Goal: Task Accomplishment & Management: Manage account settings

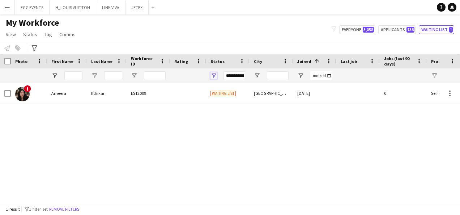
click at [212, 75] on span "Open Filter Menu" at bounding box center [214, 75] width 7 height 7
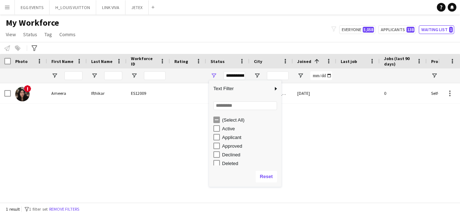
scroll to position [46, 0]
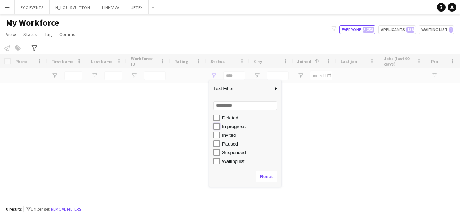
type input "**********"
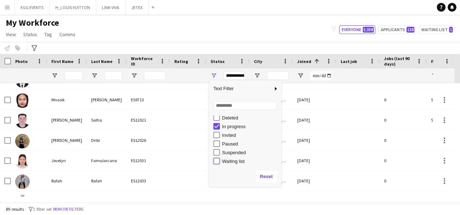
scroll to position [115, 0]
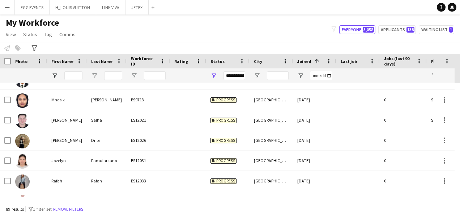
click at [205, 30] on div "My Workforce View Views Default view New view Update view Delete view Edit name…" at bounding box center [230, 29] width 460 height 25
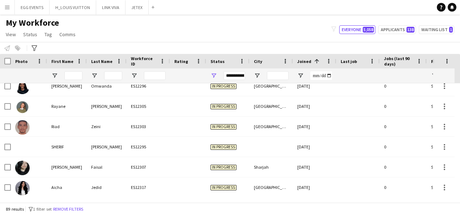
scroll to position [0, 0]
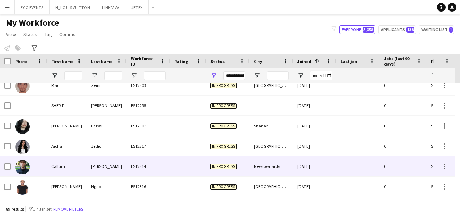
click at [233, 156] on div "In progress" at bounding box center [227, 166] width 43 height 20
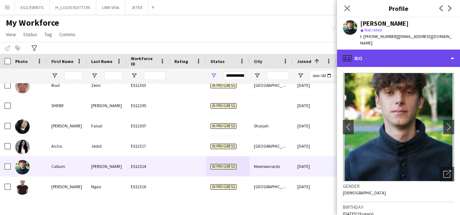
click at [342, 62] on div "profile Bio" at bounding box center [398, 58] width 123 height 17
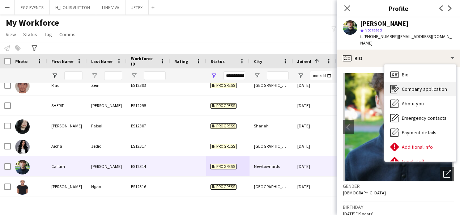
click at [389, 86] on div "Company application Company application" at bounding box center [421, 89] width 72 height 14
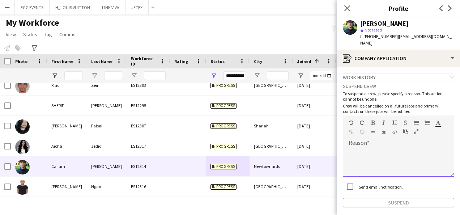
click at [352, 162] on div at bounding box center [398, 162] width 111 height 29
paste div
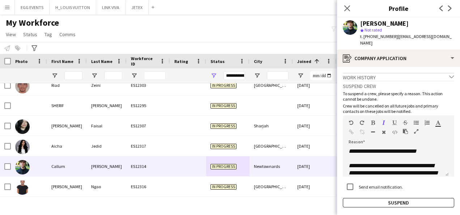
drag, startPoint x: 406, startPoint y: 21, endPoint x: 360, endPoint y: 23, distance: 46.0
click at [360, 23] on div "Callum Douglas star Not rated t. +4407922396917 | callum93douglas@hotmail.com" at bounding box center [398, 33] width 123 height 32
copy div "Callum Douglas"
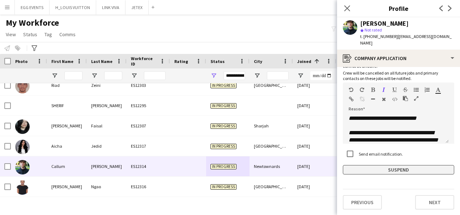
click at [373, 173] on button "Suspend" at bounding box center [398, 169] width 111 height 9
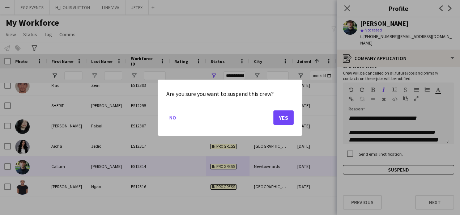
click at [288, 126] on mat-dialog-actions "No Yes" at bounding box center [229, 120] width 127 height 31
drag, startPoint x: 288, startPoint y: 125, endPoint x: 289, endPoint y: 120, distance: 5.5
click at [289, 120] on mat-dialog-actions "No Yes" at bounding box center [229, 120] width 127 height 31
click at [289, 120] on button "Yes" at bounding box center [284, 117] width 20 height 14
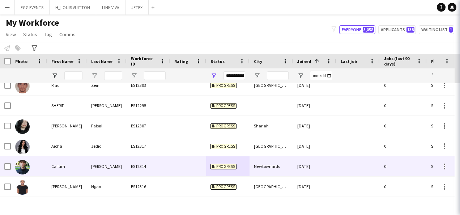
scroll to position [1670, 0]
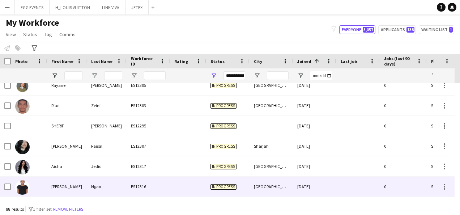
click at [267, 182] on div "[GEOGRAPHIC_DATA]" at bounding box center [271, 187] width 43 height 20
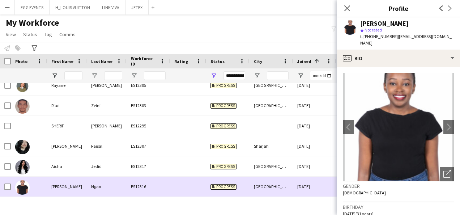
click at [267, 182] on div "[GEOGRAPHIC_DATA]" at bounding box center [271, 187] width 43 height 20
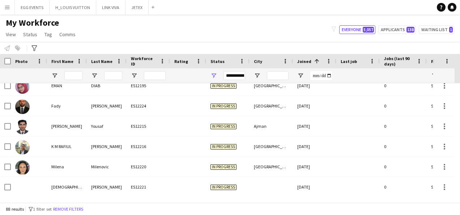
scroll to position [602, 0]
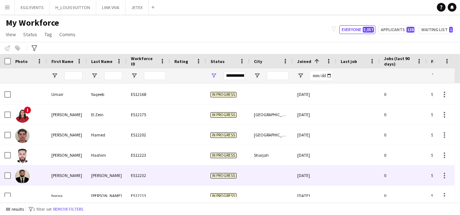
click at [267, 182] on div at bounding box center [271, 175] width 43 height 20
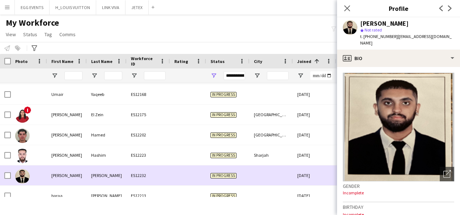
click at [267, 182] on div at bounding box center [271, 175] width 43 height 20
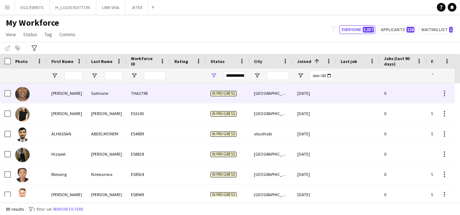
click at [307, 93] on div "11-10-2021" at bounding box center [314, 93] width 43 height 20
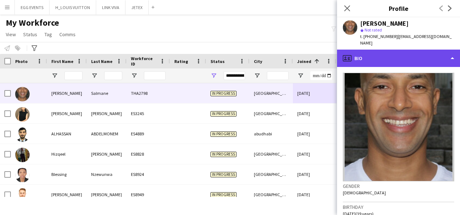
click at [402, 54] on div "profile Bio" at bounding box center [398, 58] width 123 height 17
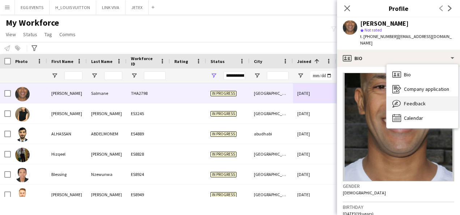
click at [409, 101] on div "Feedback Feedback" at bounding box center [423, 103] width 72 height 14
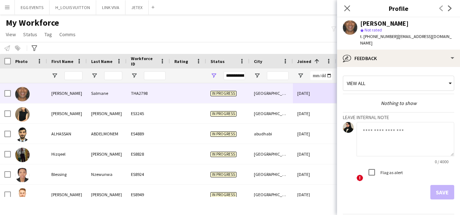
click at [398, 130] on textarea at bounding box center [406, 139] width 98 height 34
type textarea "**********"
click at [437, 185] on button "Save" at bounding box center [443, 192] width 24 height 14
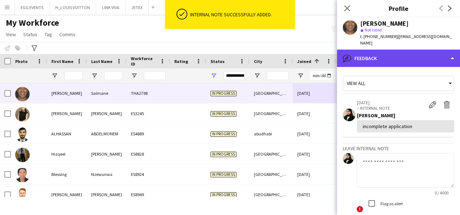
click at [411, 50] on div "bubble-pencil Feedback" at bounding box center [398, 58] width 123 height 17
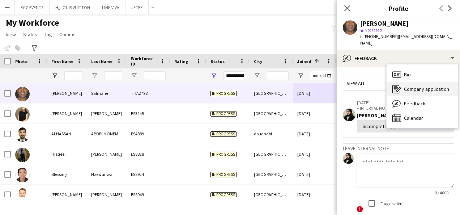
click at [401, 82] on div "Company application Company application" at bounding box center [423, 89] width 72 height 14
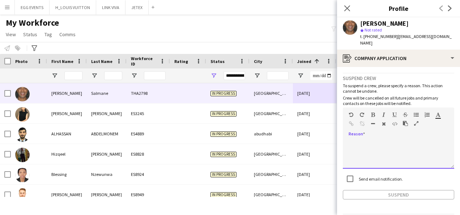
click at [368, 144] on div at bounding box center [398, 154] width 111 height 29
paste div
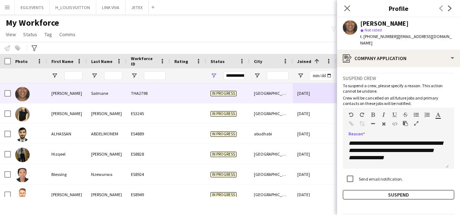
click at [419, 20] on div "Mohamed Salmane" at bounding box center [407, 23] width 94 height 7
drag, startPoint x: 361, startPoint y: 22, endPoint x: 418, endPoint y: 25, distance: 56.2
click at [418, 25] on div "Mohamed Salmane" at bounding box center [407, 23] width 94 height 7
copy div "Mohamed Salmane"
click at [401, 190] on button "Suspend" at bounding box center [398, 194] width 111 height 9
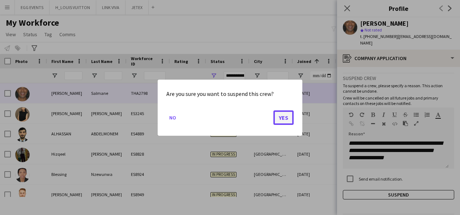
click at [287, 116] on button "Yes" at bounding box center [284, 117] width 20 height 14
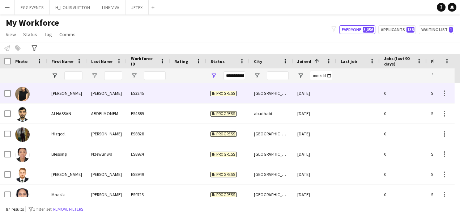
click at [309, 101] on div "12-12-2023" at bounding box center [314, 93] width 43 height 20
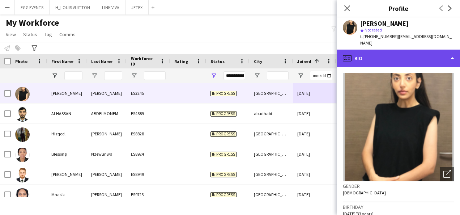
click at [393, 58] on div "profile Bio" at bounding box center [398, 58] width 123 height 17
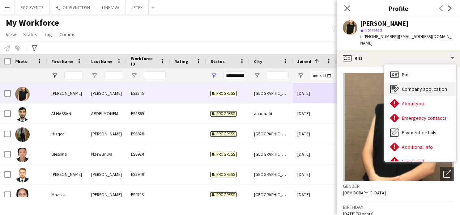
click at [397, 85] on icon "Company application" at bounding box center [394, 89] width 9 height 9
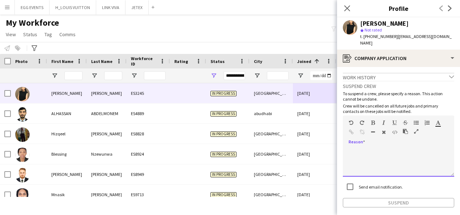
click at [358, 148] on div at bounding box center [398, 162] width 111 height 29
paste div
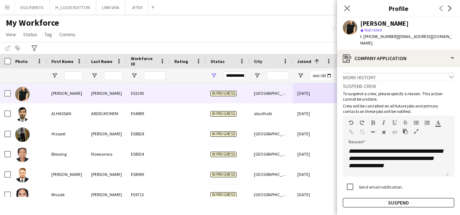
drag, startPoint x: 403, startPoint y: 22, endPoint x: 360, endPoint y: 20, distance: 43.1
click at [360, 20] on div "Maira Shahbaz star Not rated t. +971569167677 | mairashahbaz94@gmail.com" at bounding box center [398, 33] width 123 height 32
copy div "Maira Shahbaz"
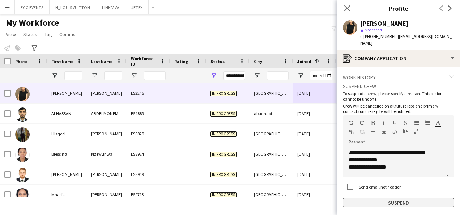
click at [356, 198] on button "Suspend" at bounding box center [398, 202] width 111 height 9
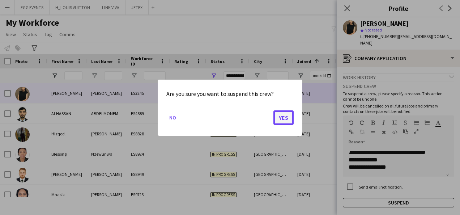
click at [280, 115] on button "Yes" at bounding box center [284, 117] width 20 height 14
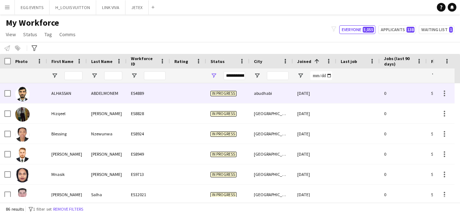
click at [362, 100] on div at bounding box center [358, 93] width 43 height 20
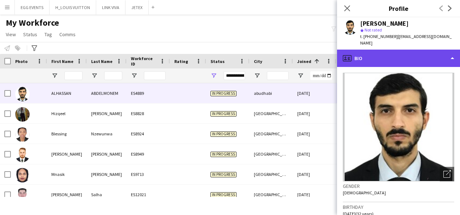
click at [405, 54] on div "profile Bio" at bounding box center [398, 58] width 123 height 17
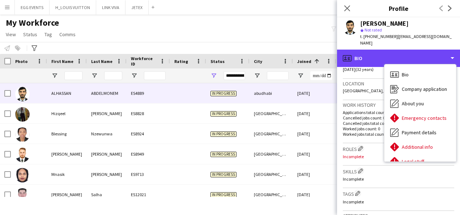
scroll to position [145, 0]
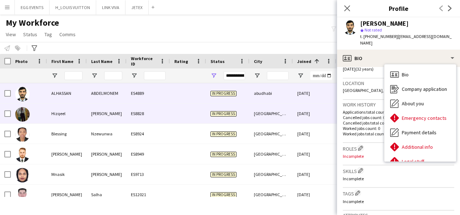
click at [290, 118] on div "[GEOGRAPHIC_DATA]" at bounding box center [271, 113] width 43 height 20
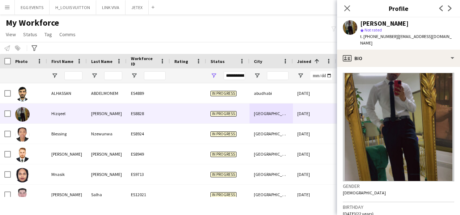
click at [381, 67] on app-crew-profile-bio "Gender Male Birthday 09-09-2002 (22 years) Location Al Twar 1 - Dubai - United …" at bounding box center [398, 141] width 123 height 148
click at [384, 67] on app-crew-profile-bio "Gender Male Birthday 09-09-2002 (22 years) Location Al Twar 1 - Dubai - United …" at bounding box center [398, 141] width 123 height 148
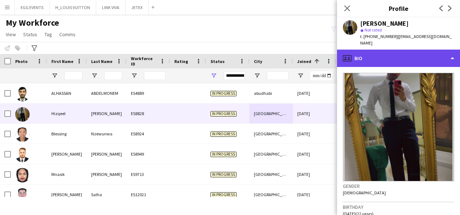
click at [397, 55] on div "profile Bio" at bounding box center [398, 58] width 123 height 17
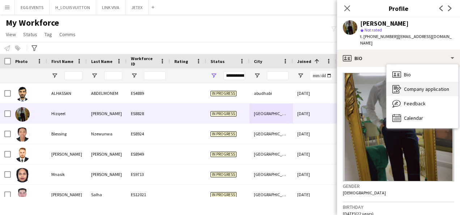
click at [399, 85] on icon at bounding box center [396, 89] width 7 height 8
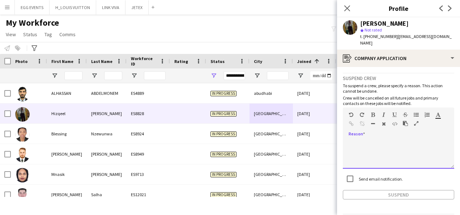
click at [363, 152] on div at bounding box center [398, 154] width 111 height 29
paste div
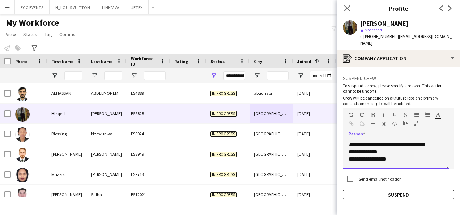
scroll to position [0, 0]
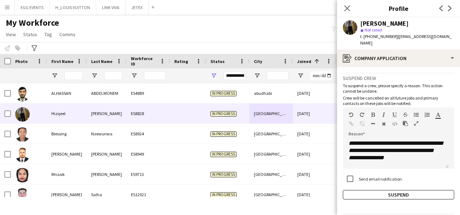
drag, startPoint x: 409, startPoint y: 19, endPoint x: 360, endPoint y: 25, distance: 48.8
click at [360, 25] on div "Hizqeel Ahmed star Not rated t. +971567887894 | hizqeelahmed21@gmail.com" at bounding box center [398, 33] width 123 height 32
copy div "Hizqeel Ahmed"
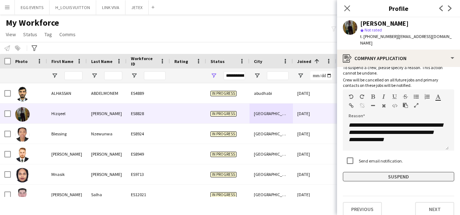
click at [399, 172] on button "Suspend" at bounding box center [398, 176] width 111 height 9
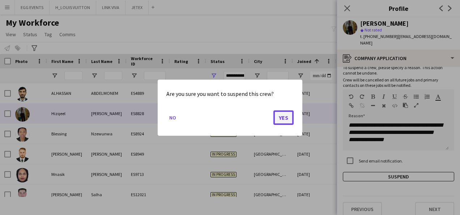
click at [278, 120] on button "Yes" at bounding box center [284, 117] width 20 height 14
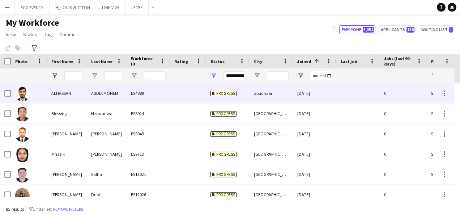
click at [308, 99] on div "[DATE]" at bounding box center [314, 93] width 43 height 20
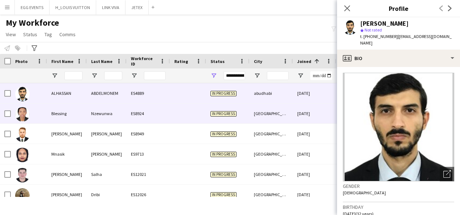
click at [304, 109] on div "24-10-2024" at bounding box center [314, 113] width 43 height 20
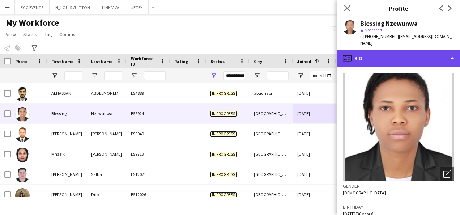
click at [393, 50] on div "profile Bio" at bounding box center [398, 58] width 123 height 17
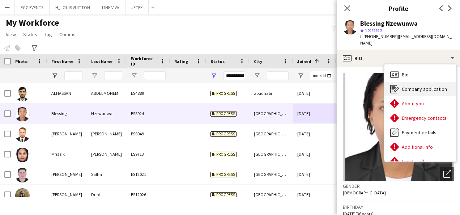
click at [390, 83] on div "Company application Company application" at bounding box center [421, 89] width 72 height 14
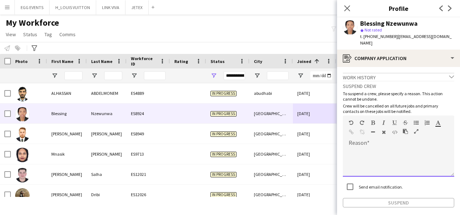
click at [366, 148] on div at bounding box center [398, 162] width 111 height 29
paste div
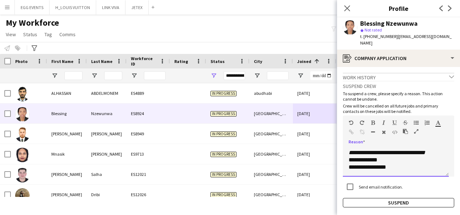
scroll to position [0, 0]
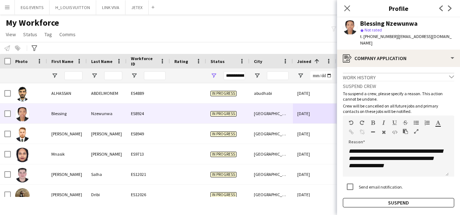
drag, startPoint x: 420, startPoint y: 22, endPoint x: 350, endPoint y: 29, distance: 70.8
click at [350, 29] on div "Blessing Nzewunwa star Not rated t. +971558241921 | nzewunwab@gmail.com" at bounding box center [398, 33] width 123 height 32
copy div "Blessing Nzewunwa"
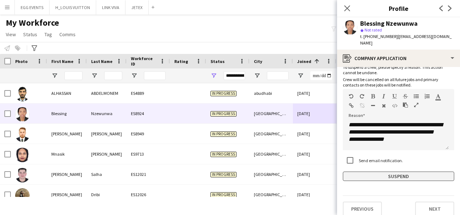
click at [350, 172] on button "Suspend" at bounding box center [398, 176] width 111 height 9
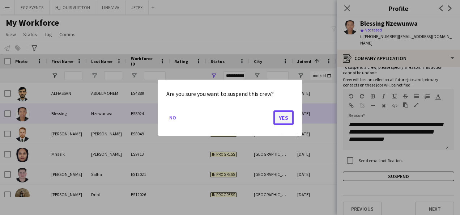
click at [278, 120] on button "Yes" at bounding box center [284, 117] width 20 height 14
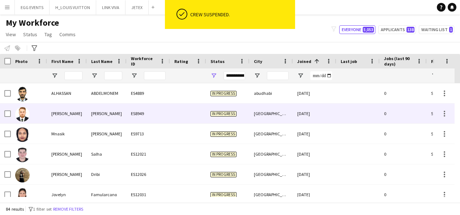
click at [313, 114] on div "28-10-2024" at bounding box center [314, 113] width 43 height 20
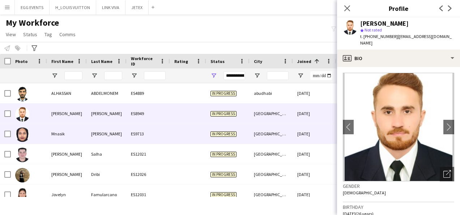
click at [308, 134] on div "15-12-2024" at bounding box center [314, 134] width 43 height 20
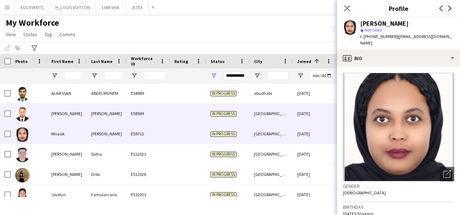
click at [316, 117] on div "28-10-2024" at bounding box center [314, 113] width 43 height 20
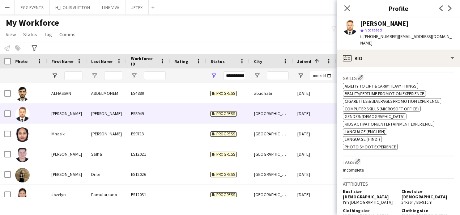
scroll to position [358, 0]
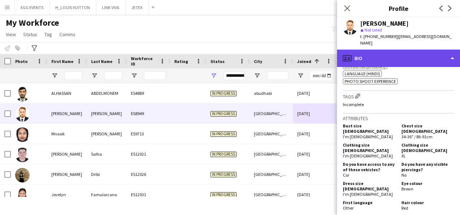
click at [405, 59] on div "profile Bio" at bounding box center [398, 58] width 123 height 17
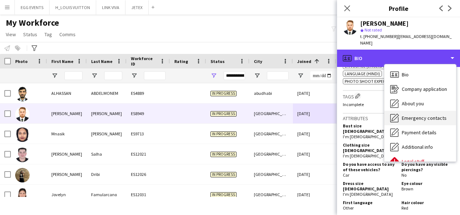
scroll to position [39, 0]
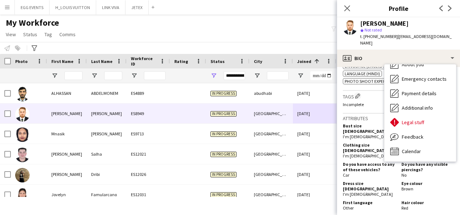
click at [369, 142] on div "Clothing size FEMALE I'm male" at bounding box center [371, 150] width 56 height 16
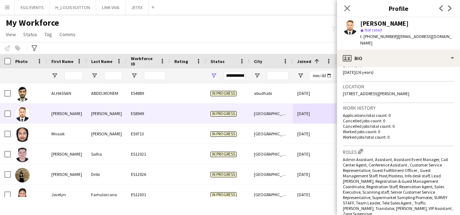
scroll to position [141, 0]
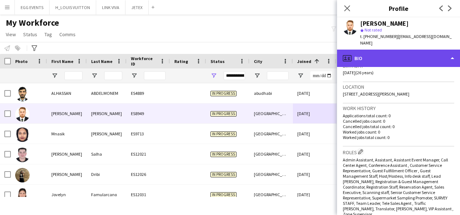
click at [417, 59] on div "profile Bio" at bounding box center [398, 58] width 123 height 17
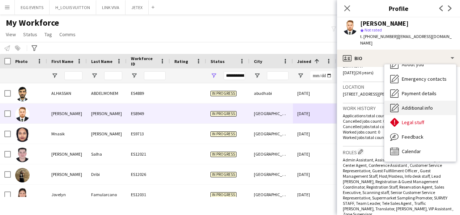
click at [426, 101] on div "Additional info Additional info" at bounding box center [421, 108] width 72 height 14
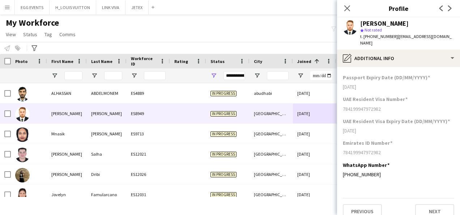
scroll to position [89, 0]
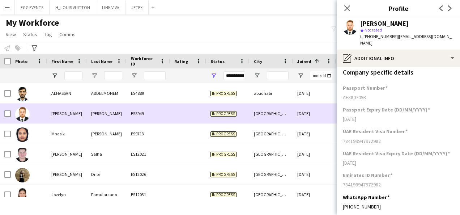
click at [4, 111] on div at bounding box center [5, 113] width 11 height 20
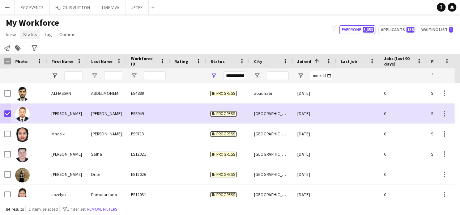
click at [30, 35] on span "Status" at bounding box center [30, 34] width 14 height 7
click at [32, 49] on span "Edit" at bounding box center [30, 50] width 8 height 7
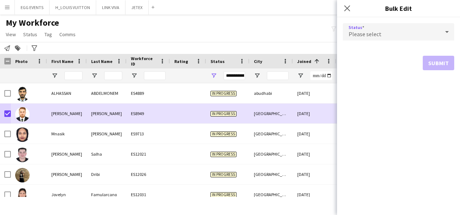
click at [384, 40] on div "Please select" at bounding box center [391, 31] width 97 height 17
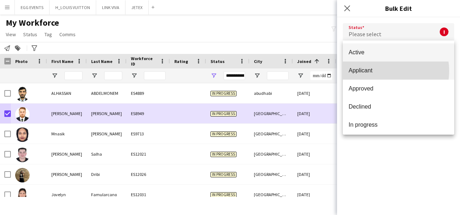
click at [381, 71] on span "Applicant" at bounding box center [399, 70] width 100 height 7
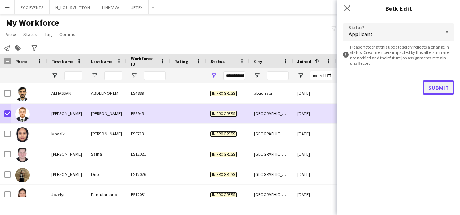
click at [431, 92] on button "Submit" at bounding box center [438, 87] width 31 height 14
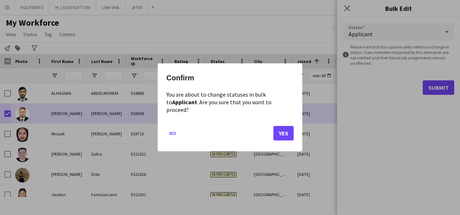
click at [269, 132] on mat-dialog-actions "No Yes" at bounding box center [229, 136] width 127 height 31
click at [279, 131] on button "Yes" at bounding box center [284, 133] width 20 height 14
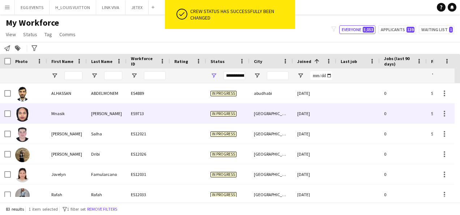
click at [310, 119] on div "15-12-2024" at bounding box center [314, 113] width 43 height 20
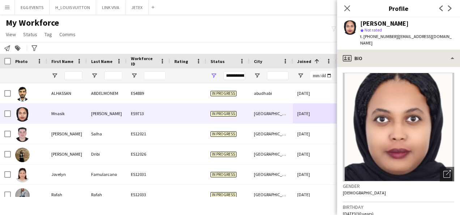
drag, startPoint x: 417, startPoint y: 63, endPoint x: 426, endPoint y: 54, distance: 12.8
click at [426, 54] on div "profile Bio Bio Bio Company application Company application About you About you…" at bounding box center [398, 132] width 123 height 165
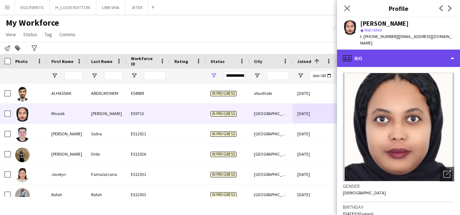
click at [426, 54] on div "profile Bio" at bounding box center [398, 58] width 123 height 17
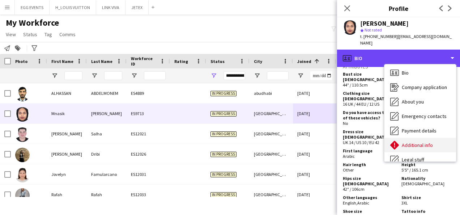
scroll to position [0, 0]
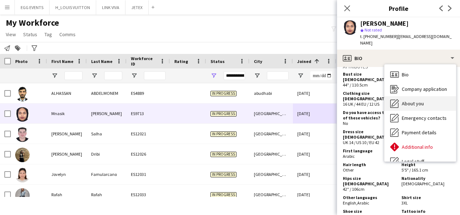
click at [414, 100] on span "About you" at bounding box center [413, 103] width 22 height 7
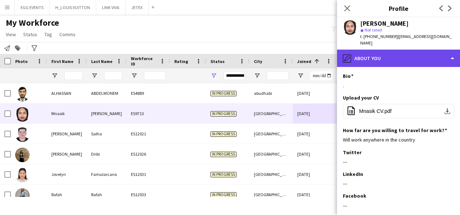
click at [429, 53] on div "pencil4 About you" at bounding box center [398, 58] width 123 height 17
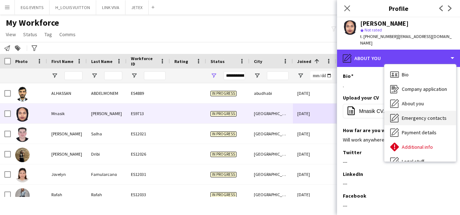
scroll to position [39, 0]
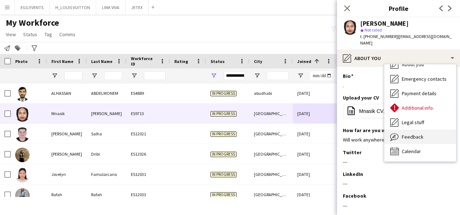
click at [405, 134] on span "Feedback" at bounding box center [413, 137] width 22 height 7
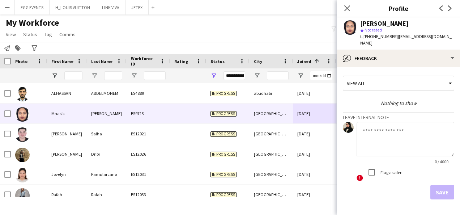
click at [394, 145] on textarea at bounding box center [406, 139] width 98 height 34
type textarea "**********"
click at [435, 185] on button "Save" at bounding box center [443, 192] width 24 height 14
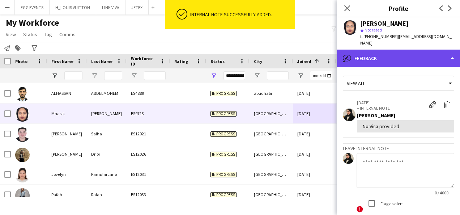
click at [428, 58] on div "bubble-pencil Feedback" at bounding box center [398, 58] width 123 height 17
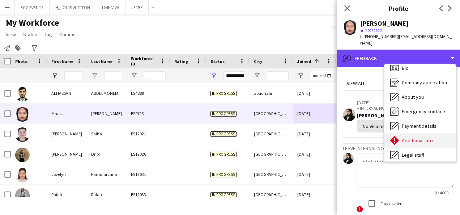
scroll to position [0, 0]
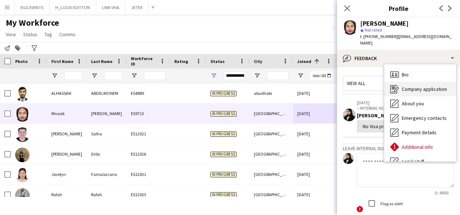
click at [405, 86] on span "Company application" at bounding box center [424, 89] width 45 height 7
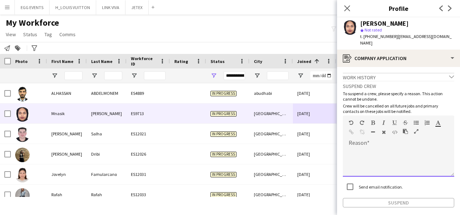
click at [378, 153] on div at bounding box center [398, 162] width 111 height 29
paste div
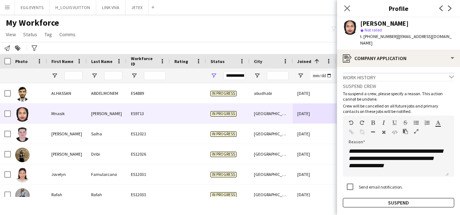
drag, startPoint x: 415, startPoint y: 20, endPoint x: 359, endPoint y: 25, distance: 56.6
click at [359, 25] on div "Mnasik Mahmoud star Not rated t. +971558567799 | mnasik326@gmail.com" at bounding box center [398, 33] width 123 height 32
copy div "Mnasik Mahmoud"
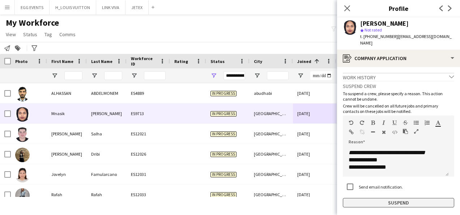
click at [360, 198] on button "Suspend" at bounding box center [398, 202] width 111 height 9
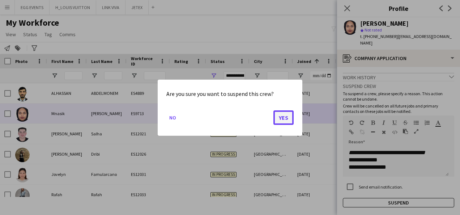
click at [280, 122] on button "Yes" at bounding box center [284, 117] width 20 height 14
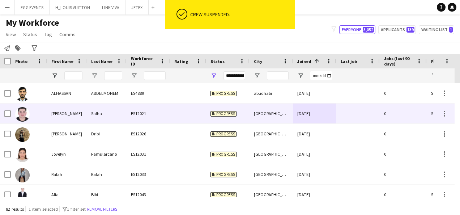
click at [325, 106] on div "19-07-2025" at bounding box center [314, 113] width 43 height 20
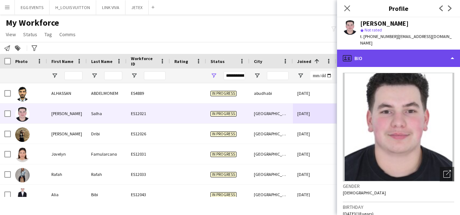
click at [395, 50] on div "profile Bio" at bounding box center [398, 58] width 123 height 17
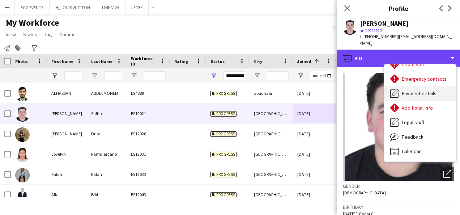
scroll to position [0, 0]
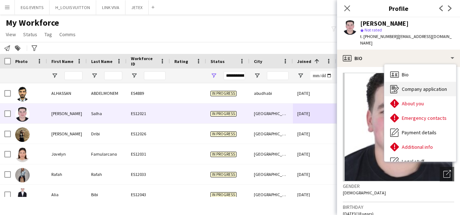
click at [407, 86] on span "Company application" at bounding box center [424, 89] width 45 height 7
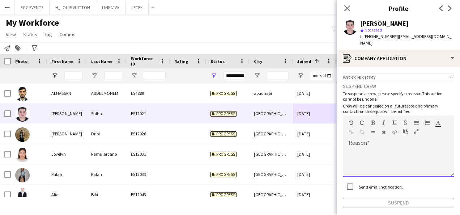
click at [366, 156] on div at bounding box center [398, 162] width 111 height 29
paste div
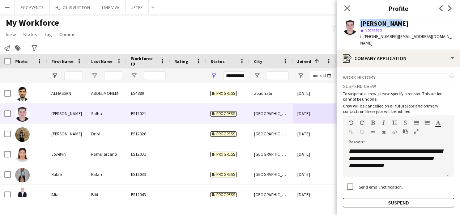
drag, startPoint x: 399, startPoint y: 21, endPoint x: 351, endPoint y: 21, distance: 47.8
click at [351, 21] on div "Omar Salha star Not rated t. +971506574487 | omarsalha213@gmail.com" at bounding box center [398, 33] width 123 height 32
copy div "Omar Salha"
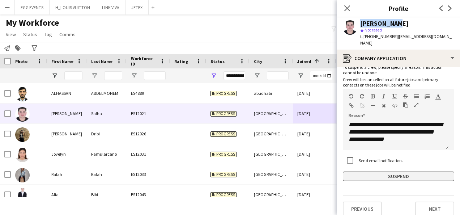
click at [374, 172] on button "Suspend" at bounding box center [398, 176] width 111 height 9
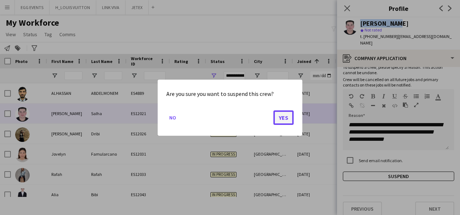
click at [284, 116] on button "Yes" at bounding box center [284, 117] width 20 height 14
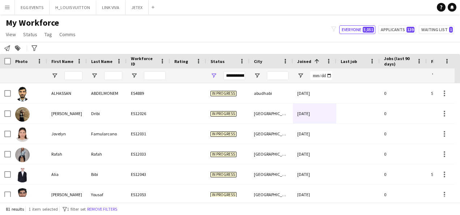
drag, startPoint x: 310, startPoint y: 126, endPoint x: 317, endPoint y: 118, distance: 11.0
click at [317, 118] on div "23-07-2025" at bounding box center [314, 113] width 43 height 20
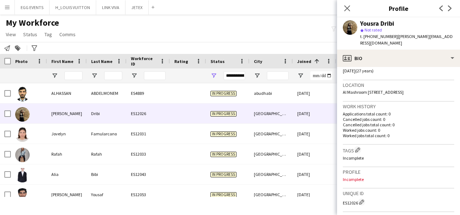
scroll to position [193, 0]
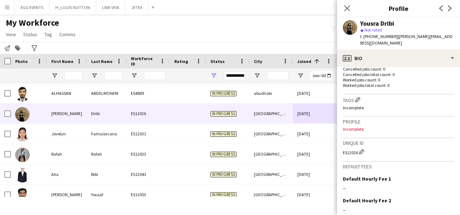
click at [398, 66] on p "Cancelled jobs count: 0" at bounding box center [398, 68] width 111 height 5
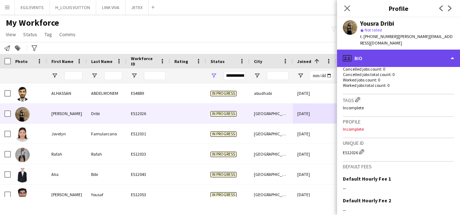
click at [406, 55] on div "profile Bio" at bounding box center [398, 58] width 123 height 17
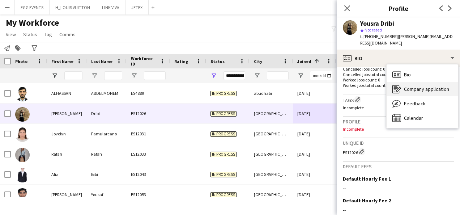
click at [400, 85] on icon "Company application" at bounding box center [397, 89] width 9 height 9
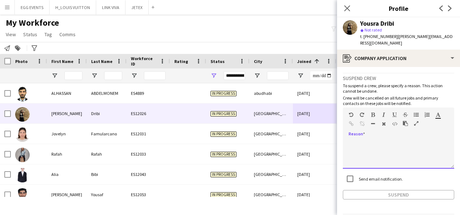
click at [373, 145] on div at bounding box center [398, 154] width 111 height 29
paste div
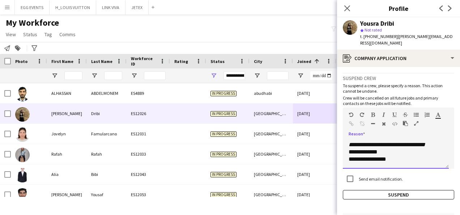
scroll to position [0, 0]
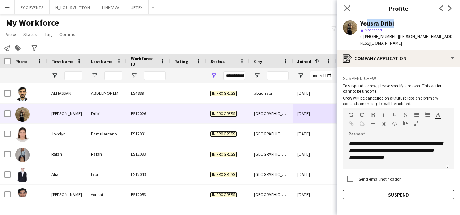
drag, startPoint x: 393, startPoint y: 25, endPoint x: 365, endPoint y: 25, distance: 28.6
click at [365, 25] on div "Yousra Dribi" at bounding box center [377, 23] width 34 height 7
copy div "ousra Drib"
click at [397, 24] on div "Yousra Dribi" at bounding box center [407, 23] width 94 height 7
drag, startPoint x: 398, startPoint y: 22, endPoint x: 360, endPoint y: 25, distance: 38.1
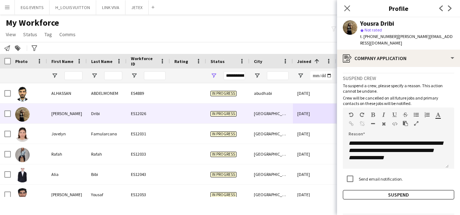
click at [360, 25] on div "Yousra Dribi" at bounding box center [407, 23] width 94 height 7
copy div "Yousra Dribi"
click at [353, 190] on button "Suspend" at bounding box center [398, 194] width 111 height 9
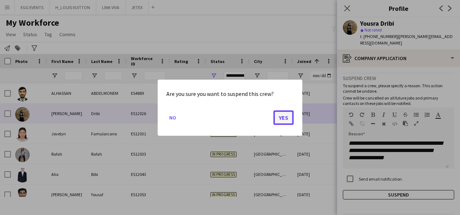
click at [286, 112] on button "Yes" at bounding box center [284, 117] width 20 height 14
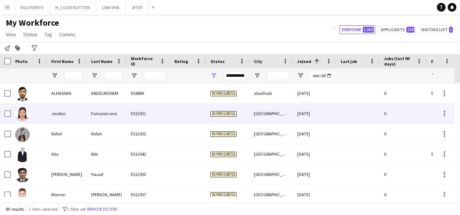
click at [323, 122] on div "28-07-2025" at bounding box center [314, 113] width 43 height 20
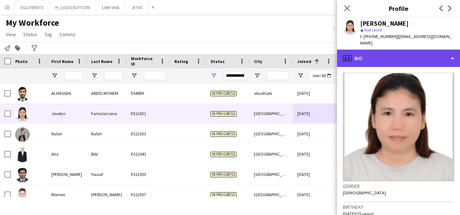
click at [413, 54] on div "profile Bio" at bounding box center [398, 58] width 123 height 17
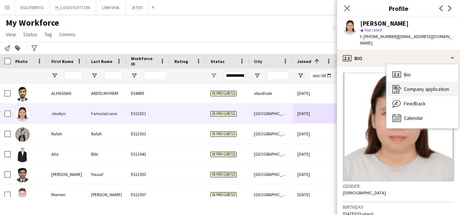
click at [399, 90] on icon "Company application" at bounding box center [397, 89] width 9 height 9
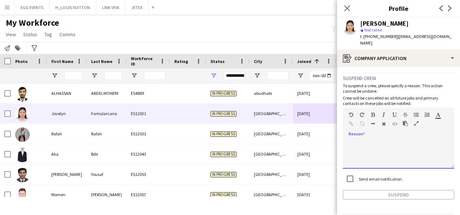
click at [375, 156] on div at bounding box center [398, 154] width 111 height 29
paste div
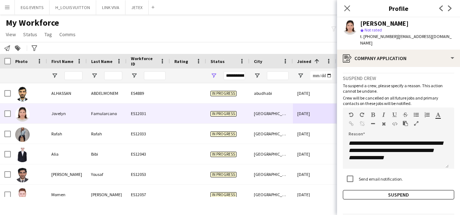
drag, startPoint x: 429, startPoint y: 25, endPoint x: 348, endPoint y: 24, distance: 80.7
click at [348, 24] on div "Jovelyn Famularcano star Not rated t. +971543985194 | jovelynfamularcano1990@gm…" at bounding box center [398, 33] width 123 height 32
copy div "Jovelyn Famularcano"
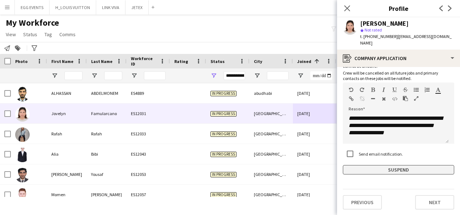
click at [345, 173] on button "Suspend" at bounding box center [398, 169] width 111 height 9
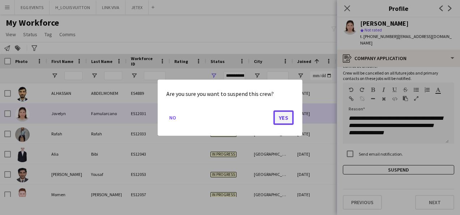
click at [274, 119] on button "Yes" at bounding box center [284, 117] width 20 height 14
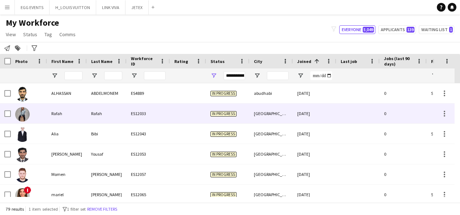
click at [321, 116] on div "29-07-2025" at bounding box center [314, 113] width 43 height 20
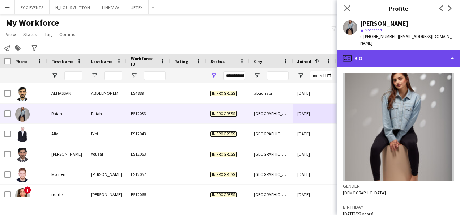
click at [416, 55] on div "profile Bio" at bounding box center [398, 58] width 123 height 17
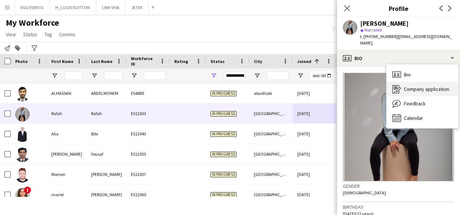
click at [407, 86] on div "Company application Company application" at bounding box center [423, 89] width 72 height 14
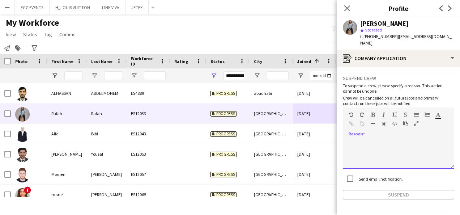
click at [386, 146] on div at bounding box center [398, 154] width 111 height 29
paste div
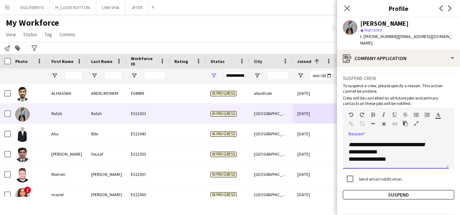
scroll to position [0, 0]
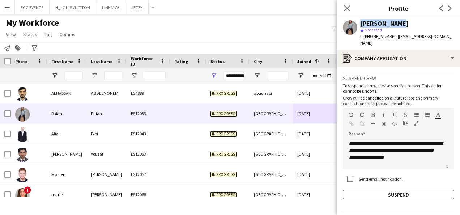
drag, startPoint x: 397, startPoint y: 26, endPoint x: 356, endPoint y: 24, distance: 41.7
click at [356, 24] on div "Rafah Rafah star Not rated t. +9710543455740 | rafahaladeeb@gmail.com" at bounding box center [398, 33] width 123 height 32
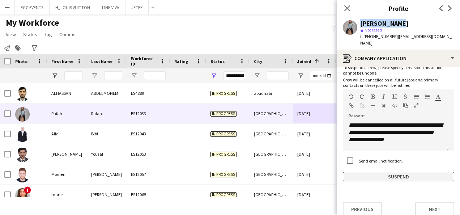
click at [344, 173] on button "Suspend" at bounding box center [398, 176] width 111 height 9
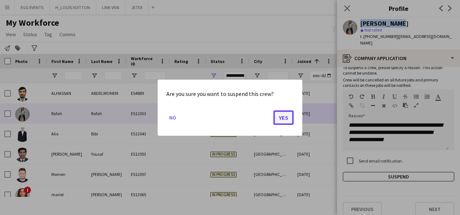
click at [279, 117] on button "Yes" at bounding box center [284, 117] width 20 height 14
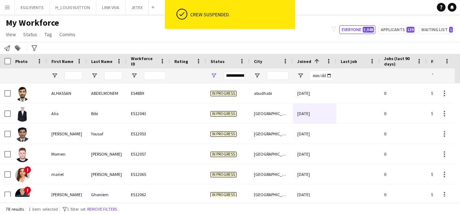
click at [272, 215] on html "ok-circled Crew suspended. Menu Boards Boards Boards All jobs Status Workforce …" at bounding box center [230, 107] width 460 height 215
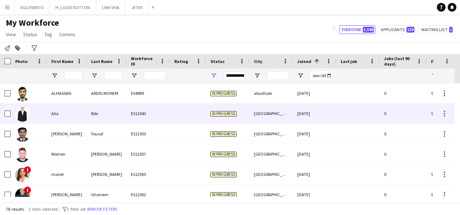
click at [326, 120] on div "01-08-2025" at bounding box center [314, 113] width 43 height 20
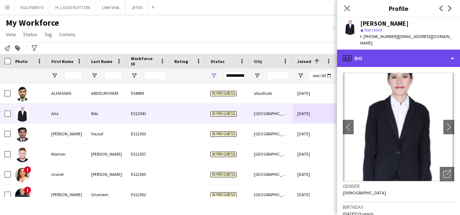
click at [427, 50] on div "profile Bio" at bounding box center [398, 58] width 123 height 17
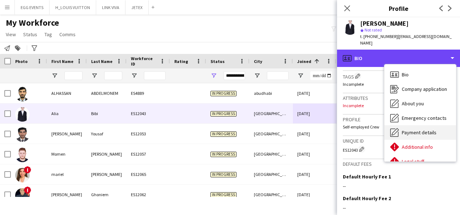
scroll to position [39, 0]
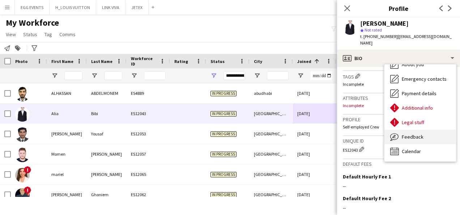
click at [416, 134] on span "Feedback" at bounding box center [413, 137] width 22 height 7
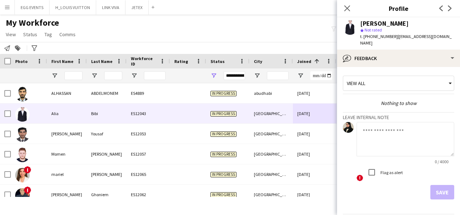
click at [416, 126] on textarea at bounding box center [406, 139] width 98 height 34
type textarea "**********"
click at [431, 185] on button "Save" at bounding box center [443, 192] width 24 height 14
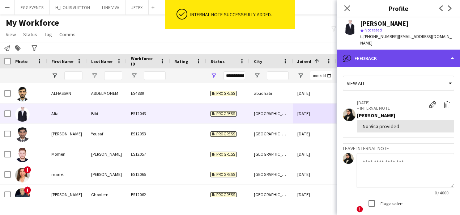
click at [410, 57] on div "bubble-pencil Feedback" at bounding box center [398, 58] width 123 height 17
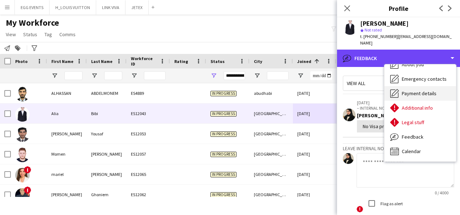
scroll to position [0, 0]
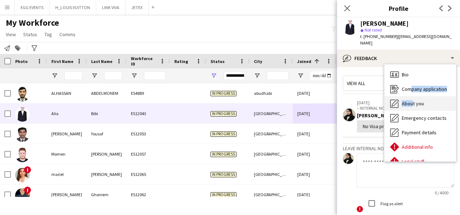
drag, startPoint x: 409, startPoint y: 87, endPoint x: 411, endPoint y: 93, distance: 6.8
click at [411, 93] on div "Bio Bio Company application Company application About you About you Emergency c…" at bounding box center [421, 112] width 72 height 97
click at [411, 100] on span "About you" at bounding box center [413, 103] width 22 height 7
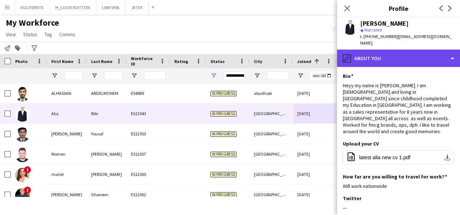
click at [424, 52] on div "pencil4 About you" at bounding box center [398, 58] width 123 height 17
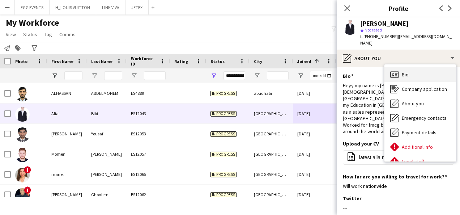
click at [420, 68] on div "Bio Bio" at bounding box center [421, 74] width 72 height 14
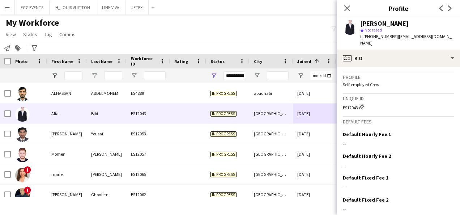
scroll to position [327, 0]
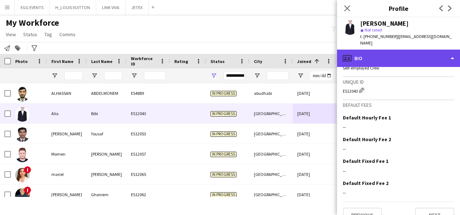
click at [422, 57] on div "profile Bio" at bounding box center [398, 58] width 123 height 17
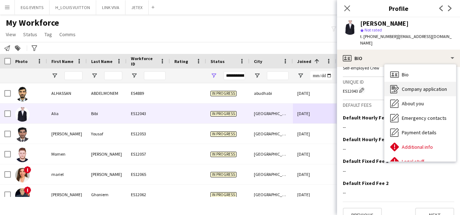
click at [411, 86] on span "Company application" at bounding box center [424, 89] width 45 height 7
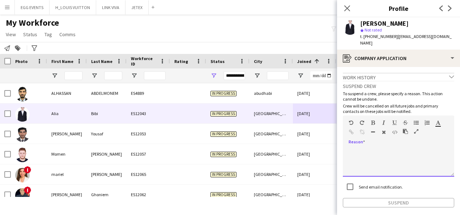
click at [400, 155] on div at bounding box center [398, 162] width 111 height 29
paste div
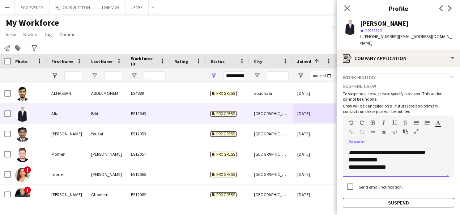
scroll to position [0, 0]
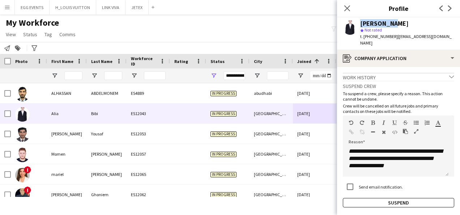
drag, startPoint x: 397, startPoint y: 20, endPoint x: 352, endPoint y: 20, distance: 44.5
click at [352, 20] on div "Alia Bibi star Not rated t. +971568252397 | aliyabibi7891@gmail.com" at bounding box center [398, 33] width 123 height 32
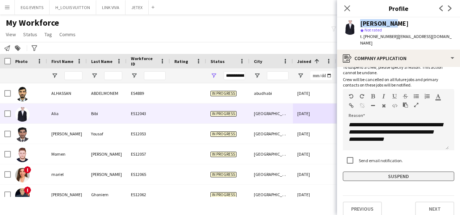
click at [348, 172] on button "Suspend" at bounding box center [398, 176] width 111 height 9
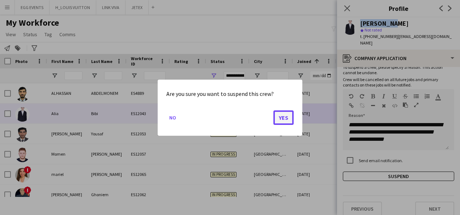
click at [289, 116] on button "Yes" at bounding box center [284, 117] width 20 height 14
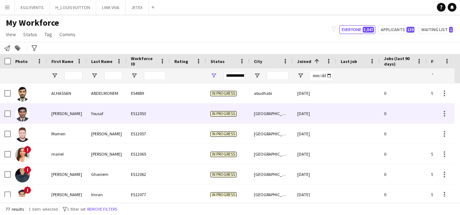
click at [311, 119] on div "[DATE]" at bounding box center [314, 113] width 43 height 20
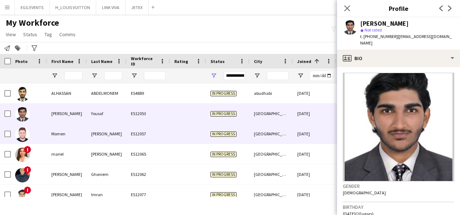
click at [301, 140] on div "07-08-2025" at bounding box center [314, 134] width 43 height 20
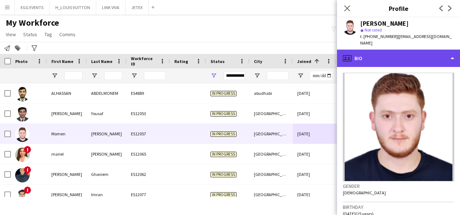
click at [407, 50] on div "profile Bio" at bounding box center [398, 58] width 123 height 17
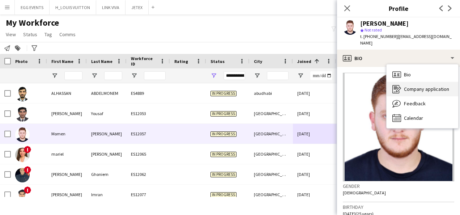
click at [395, 85] on icon "Company application" at bounding box center [397, 89] width 9 height 9
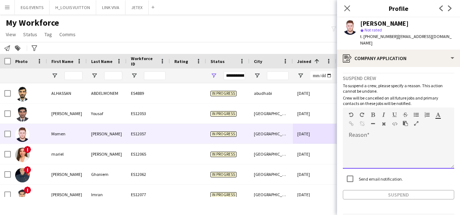
click at [376, 147] on div at bounding box center [398, 154] width 111 height 29
paste div
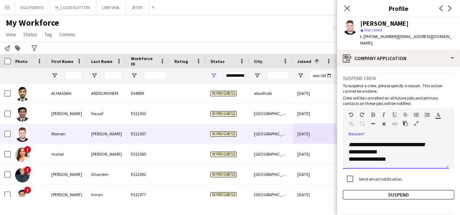
scroll to position [0, 0]
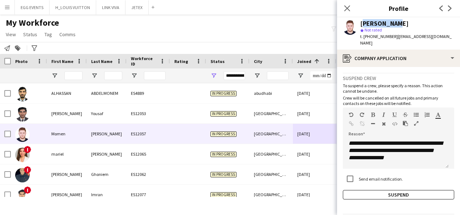
drag, startPoint x: 401, startPoint y: 26, endPoint x: 360, endPoint y: 23, distance: 41.0
click at [360, 23] on div "Momen Omar star Not rated t. +971581558099 | moalshtewi@gmail.com" at bounding box center [398, 33] width 123 height 32
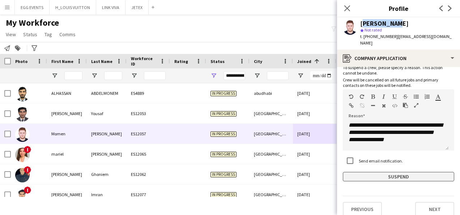
click at [359, 172] on button "Suspend" at bounding box center [398, 176] width 111 height 9
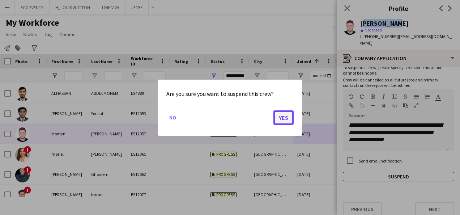
click at [287, 117] on button "Yes" at bounding box center [284, 117] width 20 height 14
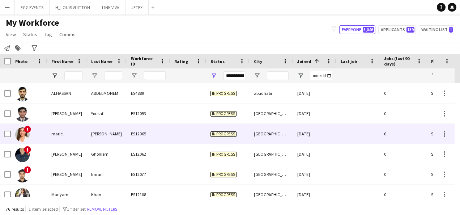
click at [309, 128] on div "[DATE]" at bounding box center [314, 134] width 43 height 20
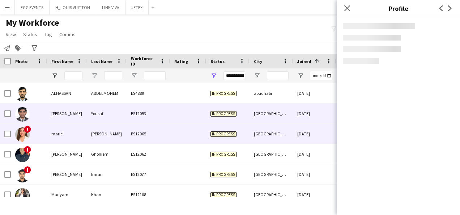
click at [328, 109] on div "[DATE]" at bounding box center [314, 113] width 43 height 20
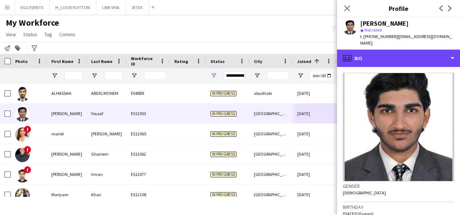
click at [398, 51] on div "profile Bio" at bounding box center [398, 58] width 123 height 17
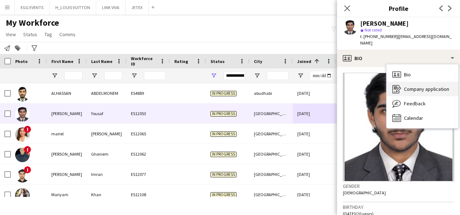
click at [405, 86] on span "Company application" at bounding box center [426, 89] width 45 height 7
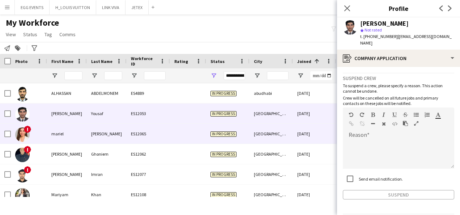
click at [315, 140] on div "[DATE]" at bounding box center [314, 134] width 43 height 20
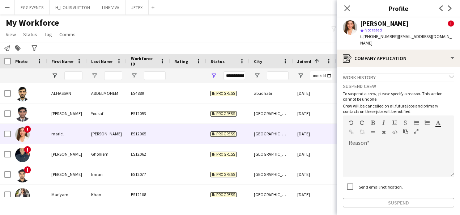
scroll to position [26, 0]
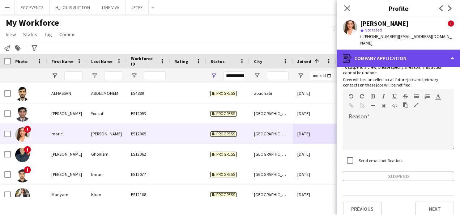
drag, startPoint x: 416, startPoint y: 43, endPoint x: 412, endPoint y: 46, distance: 4.4
click at [412, 50] on div "register Company application" at bounding box center [398, 58] width 123 height 17
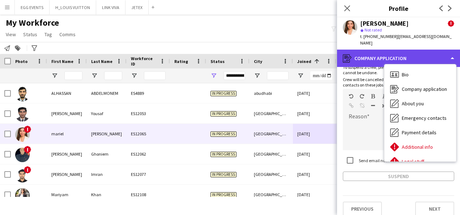
click at [412, 50] on div "register Company application" at bounding box center [398, 58] width 123 height 17
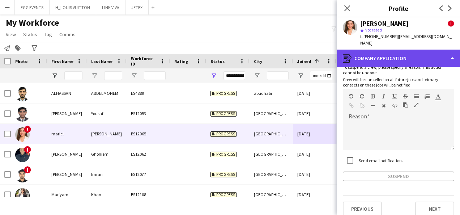
click at [412, 50] on div "register Company application" at bounding box center [398, 58] width 123 height 17
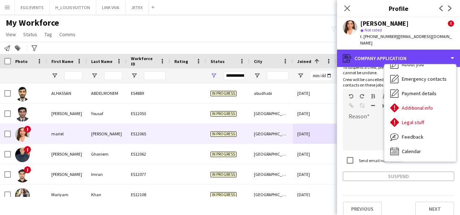
scroll to position [0, 0]
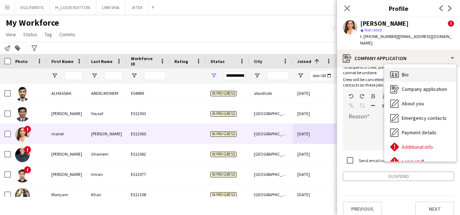
drag, startPoint x: 401, startPoint y: 59, endPoint x: 398, endPoint y: 67, distance: 8.8
click at [398, 67] on div "Bio Bio Company application Company application About you About you Emergency c…" at bounding box center [421, 112] width 72 height 97
click at [398, 70] on icon "Bio" at bounding box center [394, 74] width 9 height 9
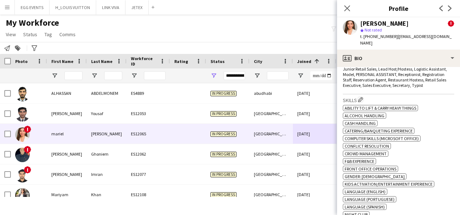
scroll to position [436, 0]
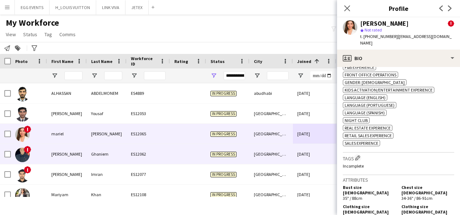
click at [293, 151] on div "[DATE]" at bounding box center [314, 154] width 43 height 20
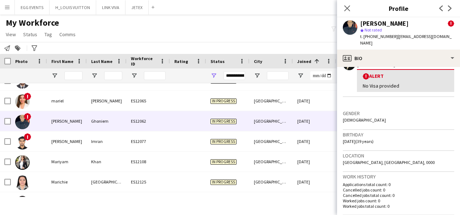
scroll to position [210, 0]
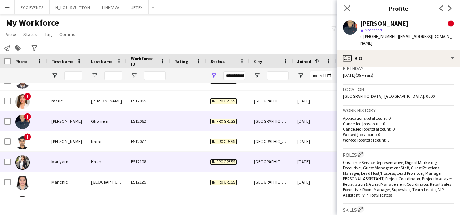
click at [288, 155] on div "[GEOGRAPHIC_DATA]" at bounding box center [271, 162] width 43 height 20
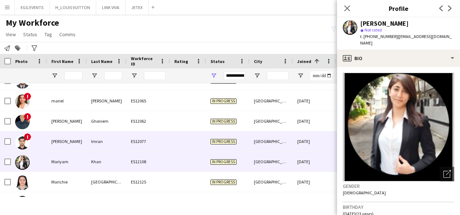
click at [309, 141] on div "[DATE]" at bounding box center [314, 141] width 43 height 20
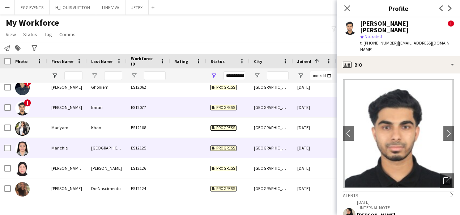
scroll to position [68, 0]
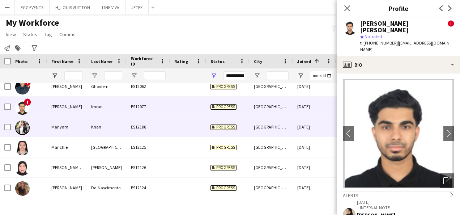
click at [320, 125] on div "19-08-2025" at bounding box center [314, 127] width 43 height 20
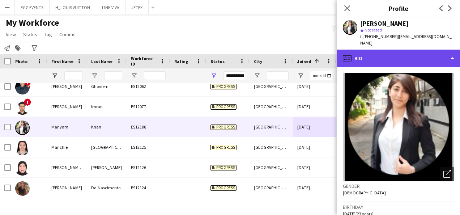
click at [401, 55] on div "profile Bio" at bounding box center [398, 58] width 123 height 17
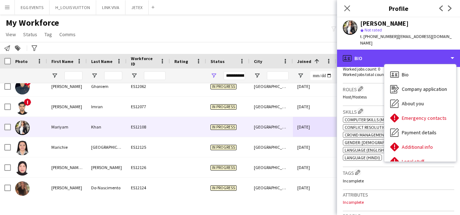
scroll to position [204, 0]
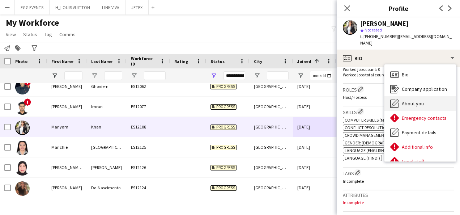
click at [403, 100] on span "About you" at bounding box center [413, 103] width 22 height 7
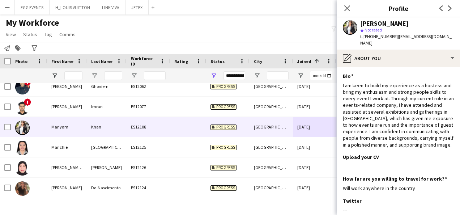
scroll to position [42, 0]
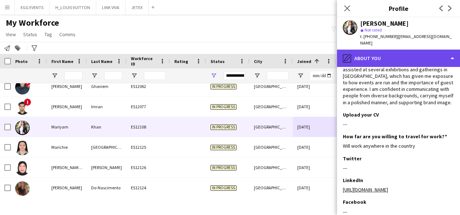
click at [424, 52] on div "pencil4 About you" at bounding box center [398, 58] width 123 height 17
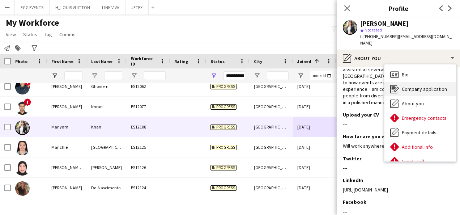
click at [409, 82] on div "Company application Company application" at bounding box center [421, 89] width 72 height 14
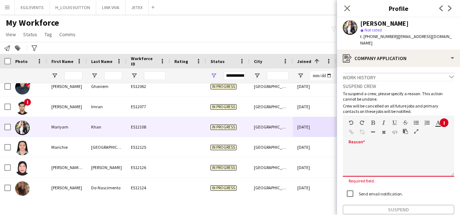
click at [374, 143] on div at bounding box center [398, 160] width 111 height 34
paste div
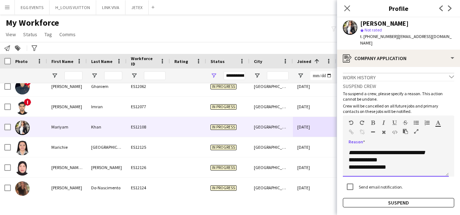
scroll to position [0, 0]
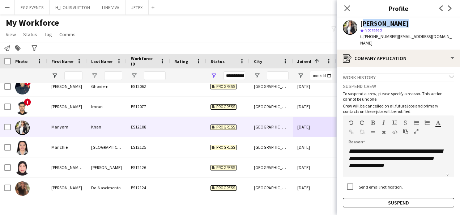
drag, startPoint x: 407, startPoint y: 22, endPoint x: 360, endPoint y: 25, distance: 46.8
click at [360, 25] on div "Mariyam Khan" at bounding box center [407, 23] width 94 height 7
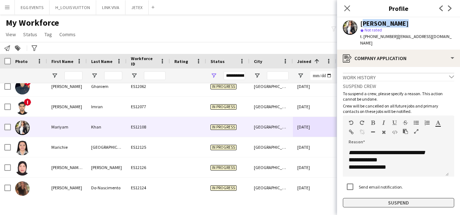
click at [365, 198] on button "Suspend" at bounding box center [398, 202] width 111 height 9
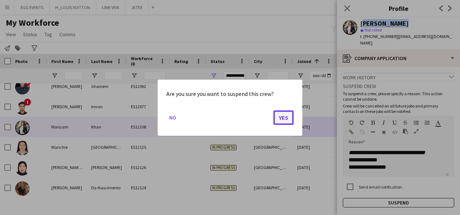
click at [290, 122] on button "Yes" at bounding box center [284, 117] width 20 height 14
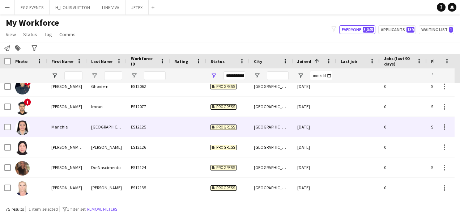
click at [323, 121] on div "23-08-2025" at bounding box center [314, 127] width 43 height 20
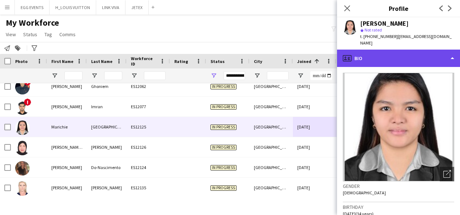
click at [403, 55] on div "profile Bio" at bounding box center [398, 58] width 123 height 17
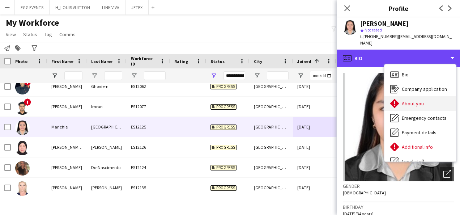
scroll to position [39, 0]
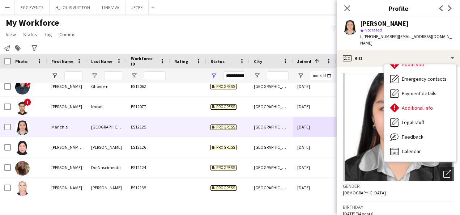
click at [366, 137] on img at bounding box center [398, 127] width 111 height 109
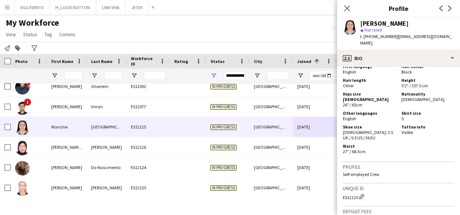
scroll to position [399, 0]
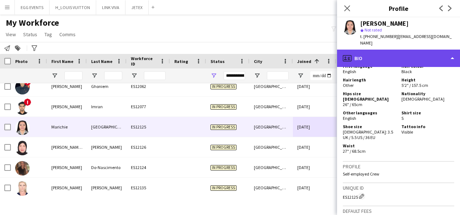
click at [426, 54] on div "profile Bio" at bounding box center [398, 58] width 123 height 17
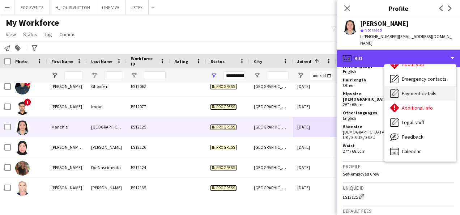
scroll to position [0, 0]
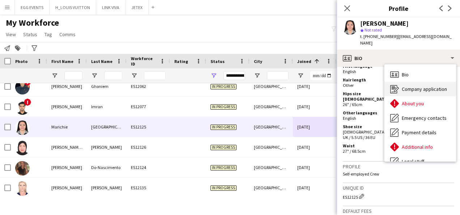
click at [411, 94] on div "Company application Company application" at bounding box center [421, 89] width 72 height 14
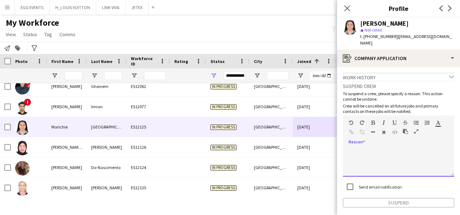
click at [393, 155] on div at bounding box center [398, 162] width 111 height 29
paste div
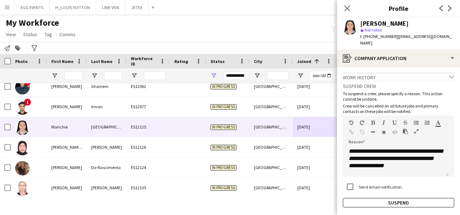
drag, startPoint x: 426, startPoint y: 25, endPoint x: 358, endPoint y: 26, distance: 68.0
click at [358, 26] on div "Marichie Panganiban star Not rated t. +971526900214 | panganibanmarichie55@gmai…" at bounding box center [398, 33] width 123 height 32
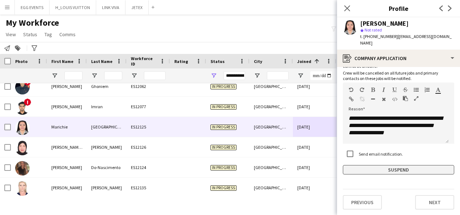
click at [362, 168] on button "Suspend" at bounding box center [398, 169] width 111 height 9
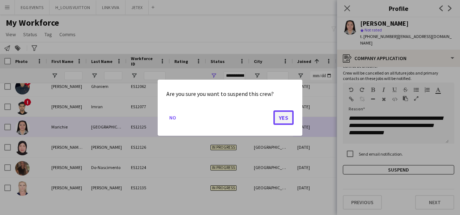
click at [277, 117] on button "Yes" at bounding box center [284, 117] width 20 height 14
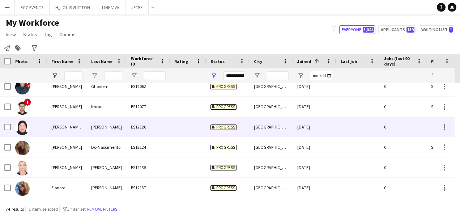
click at [327, 130] on div "23-08-2025" at bounding box center [314, 127] width 43 height 20
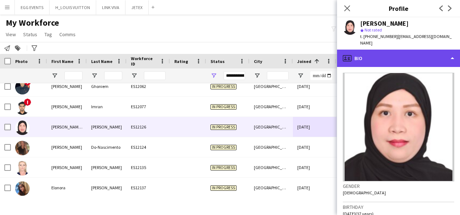
click at [407, 50] on div "profile Bio" at bounding box center [398, 58] width 123 height 17
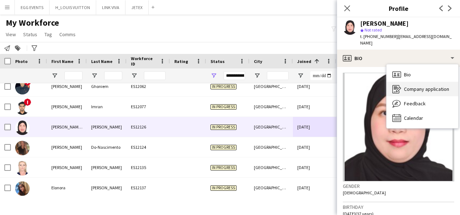
click at [400, 86] on icon "Company application" at bounding box center [397, 89] width 9 height 9
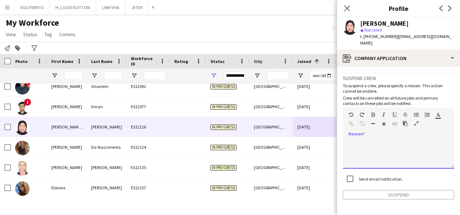
click at [373, 140] on div at bounding box center [398, 154] width 111 height 29
paste div
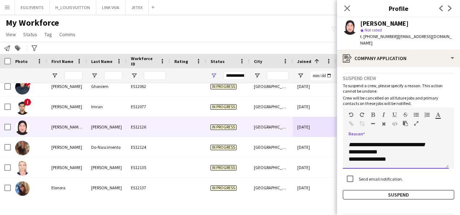
scroll to position [0, 0]
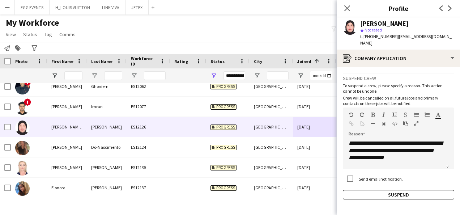
drag, startPoint x: 436, startPoint y: 28, endPoint x: 433, endPoint y: 24, distance: 5.1
click at [433, 24] on div "Sheena Catherine Pineda star Not rated t. +971509673238 | pinedasheena1988@gmai…" at bounding box center [407, 33] width 94 height 26
click at [407, 24] on div "Sheena Catherine Pineda" at bounding box center [384, 23] width 48 height 7
drag, startPoint x: 413, startPoint y: 22, endPoint x: 362, endPoint y: 25, distance: 51.1
click at [362, 25] on div "Sheena Catherine Pineda" at bounding box center [384, 23] width 48 height 7
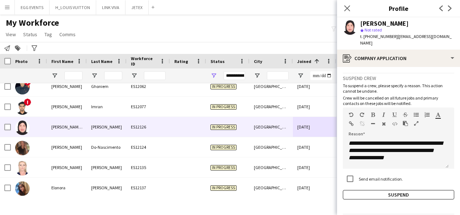
scroll to position [18, 0]
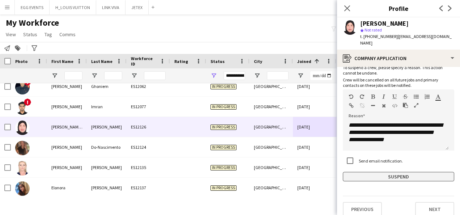
click at [373, 172] on button "Suspend" at bounding box center [398, 176] width 111 height 9
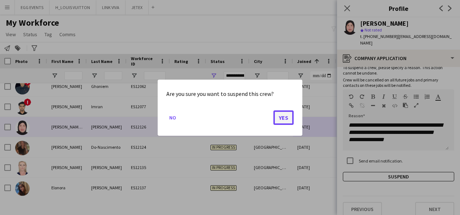
click at [277, 114] on button "Yes" at bounding box center [284, 117] width 20 height 14
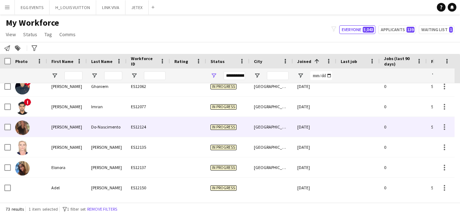
click at [296, 122] on div "23-08-2025" at bounding box center [314, 127] width 43 height 20
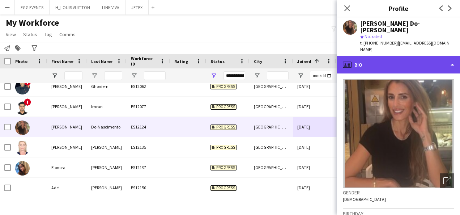
click at [389, 56] on div "profile Bio" at bounding box center [398, 64] width 123 height 17
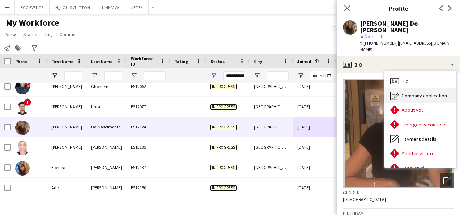
click at [394, 91] on icon "Company application" at bounding box center [394, 95] width 9 height 9
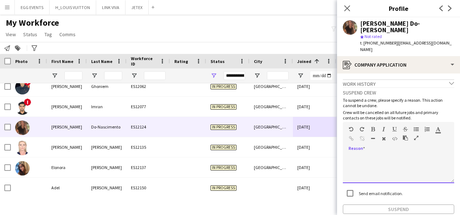
click at [348, 157] on div at bounding box center [398, 168] width 111 height 29
paste div
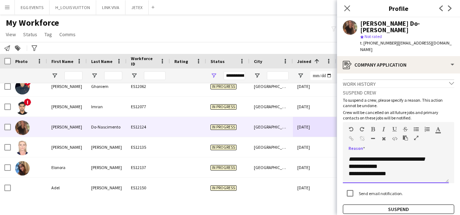
scroll to position [0, 0]
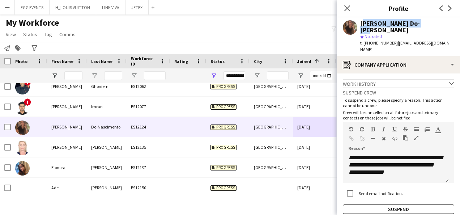
drag, startPoint x: 422, startPoint y: 25, endPoint x: 360, endPoint y: 21, distance: 62.7
click at [360, 21] on div "Tania Do-Nascimento star Not rated t. +971506834898 | taniad367@aol.com" at bounding box center [398, 36] width 123 height 39
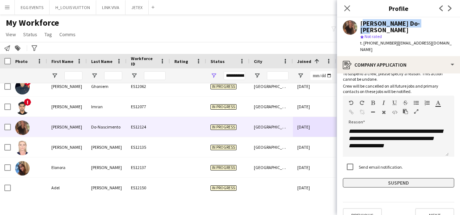
click at [396, 178] on button "Suspend" at bounding box center [398, 182] width 111 height 9
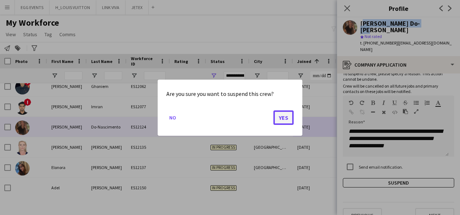
click at [285, 114] on button "Yes" at bounding box center [284, 117] width 20 height 14
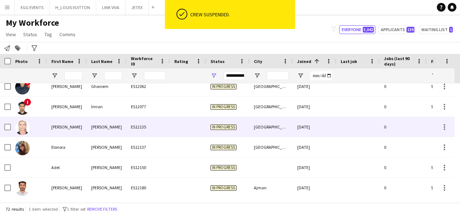
click at [310, 124] on div "27-08-2025" at bounding box center [314, 127] width 43 height 20
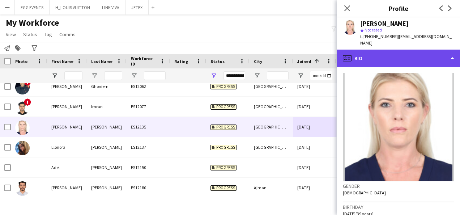
click at [390, 50] on div "profile Bio" at bounding box center [398, 58] width 123 height 17
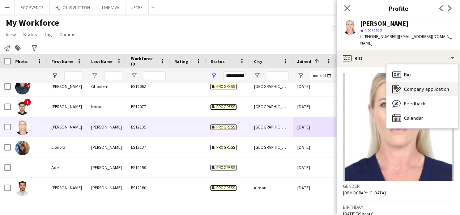
click at [394, 85] on icon "Company application" at bounding box center [397, 89] width 9 height 9
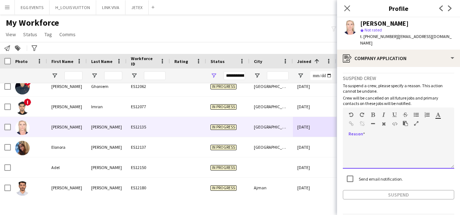
click at [387, 153] on div at bounding box center [398, 154] width 111 height 29
paste div
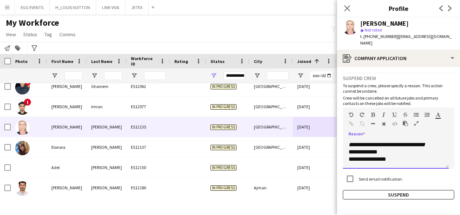
scroll to position [0, 0]
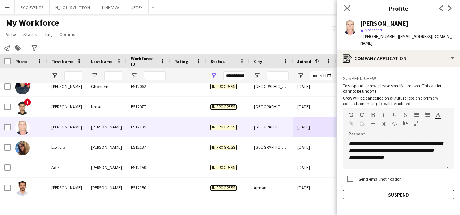
drag, startPoint x: 407, startPoint y: 19, endPoint x: 360, endPoint y: 23, distance: 46.9
click at [360, 23] on div "Natalie Lober star Not rated t. +971554533201 | nklober@gmail.com" at bounding box center [398, 33] width 123 height 32
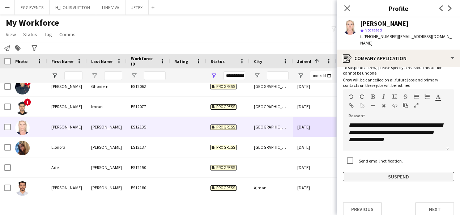
click at [405, 172] on button "Suspend" at bounding box center [398, 176] width 111 height 9
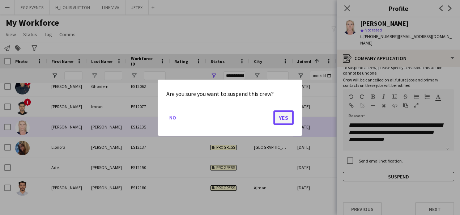
click at [281, 122] on button "Yes" at bounding box center [284, 117] width 20 height 14
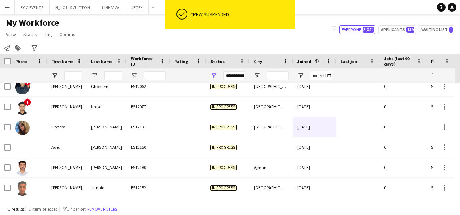
drag, startPoint x: 273, startPoint y: 214, endPoint x: 272, endPoint y: 225, distance: 11.2
click at [272, 215] on html "ok-circled Crew suspended. Menu Boards Boards Boards All jobs Status Workforce …" at bounding box center [230, 107] width 460 height 215
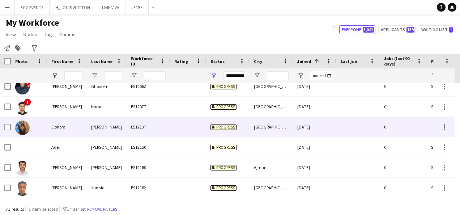
click at [312, 124] on div "28-08-2025" at bounding box center [314, 127] width 43 height 20
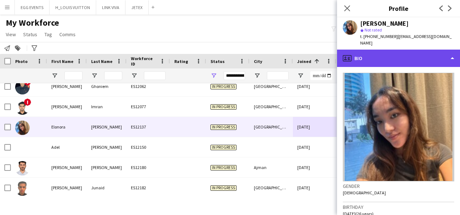
click at [399, 50] on div "profile Bio" at bounding box center [398, 58] width 123 height 17
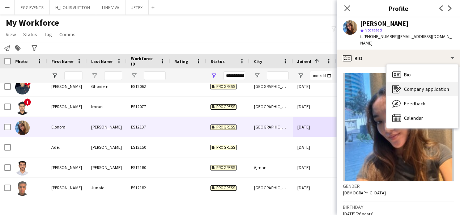
click at [395, 85] on icon "Company application" at bounding box center [397, 89] width 9 height 9
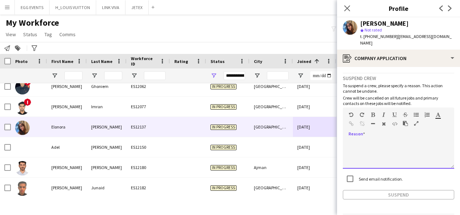
click at [380, 145] on div at bounding box center [398, 154] width 111 height 29
paste div
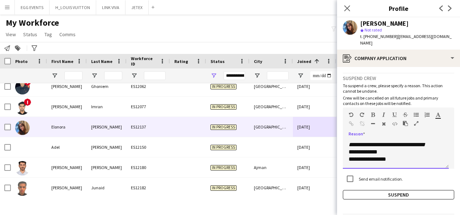
scroll to position [0, 0]
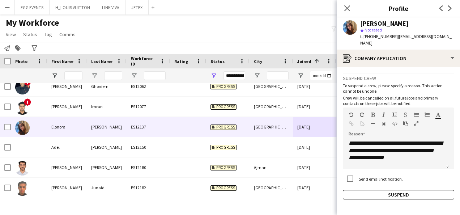
drag, startPoint x: 424, startPoint y: 23, endPoint x: 353, endPoint y: 21, distance: 71.3
click at [353, 21] on div "Elonora Shanbayeva star Not rated t. +971508246432 | elonorash@mail.ru" at bounding box center [398, 33] width 123 height 32
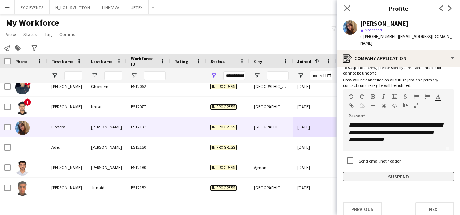
click at [359, 172] on button "Suspend" at bounding box center [398, 176] width 111 height 9
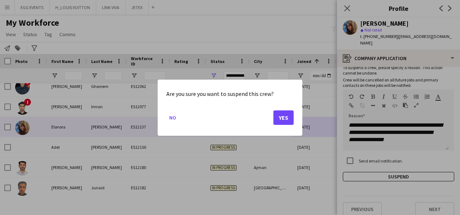
click at [294, 113] on div "Are you sure you want to suspend this crew? No Yes" at bounding box center [230, 108] width 145 height 56
click at [287, 117] on button "Yes" at bounding box center [284, 117] width 20 height 14
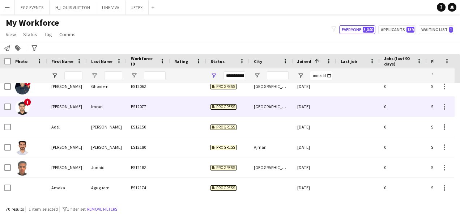
click at [308, 113] on div "[DATE]" at bounding box center [314, 107] width 43 height 20
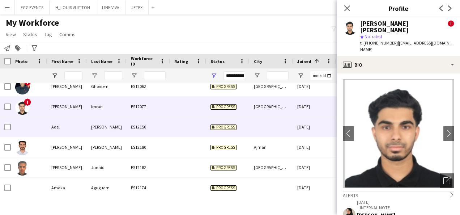
click at [301, 128] on div "01-09-2025" at bounding box center [314, 127] width 43 height 20
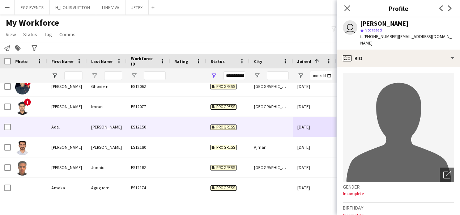
click at [407, 73] on div "avatar-single-neutral" at bounding box center [398, 127] width 111 height 109
click at [416, 67] on app-crew-profile-bio "Open photos pop-in avatar-single-neutral Gender Incomplete Birthday Incomplete …" at bounding box center [398, 141] width 123 height 148
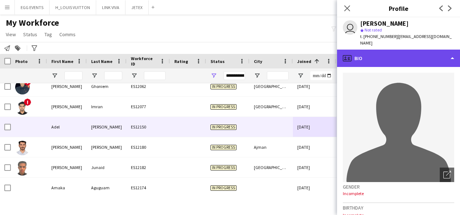
click at [424, 57] on div "profile Bio" at bounding box center [398, 58] width 123 height 17
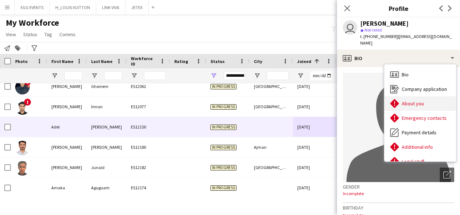
click at [403, 96] on div "About you About you" at bounding box center [421, 103] width 72 height 14
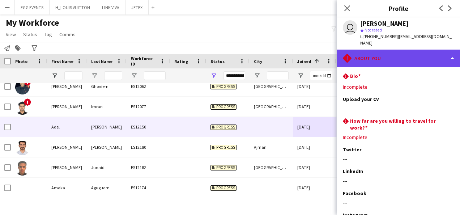
click at [420, 51] on div "rhombus-alert About you" at bounding box center [398, 58] width 123 height 17
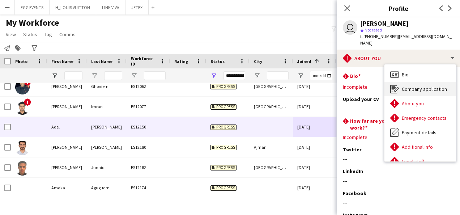
click at [401, 82] on div "Company application Company application" at bounding box center [421, 89] width 72 height 14
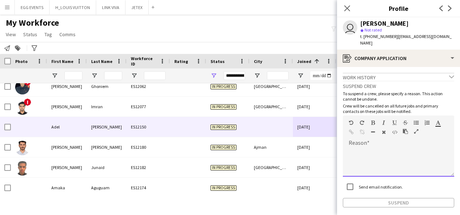
click at [364, 164] on div at bounding box center [398, 162] width 111 height 29
paste div
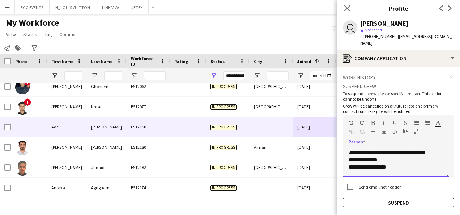
scroll to position [0, 0]
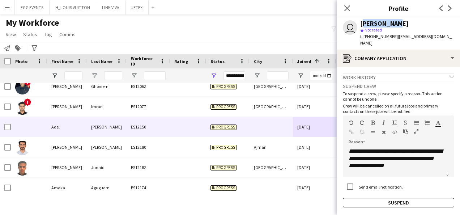
drag, startPoint x: 396, startPoint y: 22, endPoint x: 357, endPoint y: 25, distance: 39.5
click at [357, 25] on div "user Adel Osman star Not rated t. +971559052753 | adelalosmaann@gmail.com" at bounding box center [398, 33] width 123 height 32
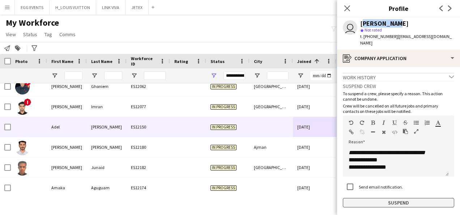
click at [383, 198] on button "Suspend" at bounding box center [398, 202] width 111 height 9
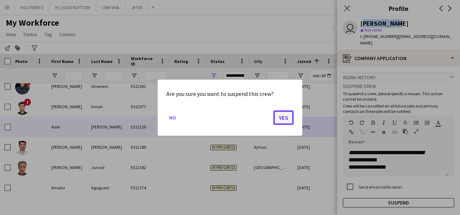
click at [287, 111] on button "Yes" at bounding box center [284, 117] width 20 height 14
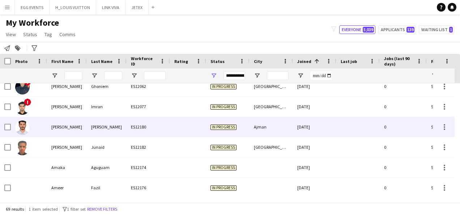
click at [313, 125] on div "[DATE]" at bounding box center [314, 127] width 43 height 20
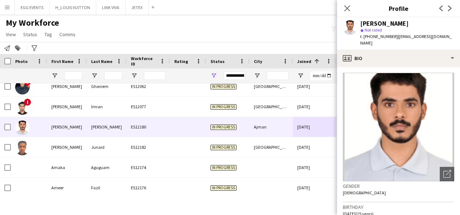
click at [395, 67] on app-crew-profile-bio "Open photos pop-in Gender Male Birthday 05-12-1999 (25 years) Location Ajman, A…" at bounding box center [398, 141] width 123 height 148
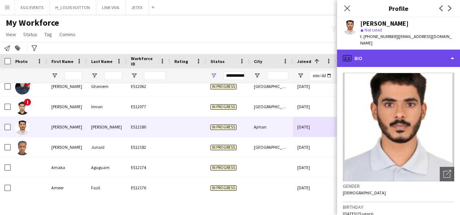
click at [405, 54] on div "profile Bio" at bounding box center [398, 58] width 123 height 17
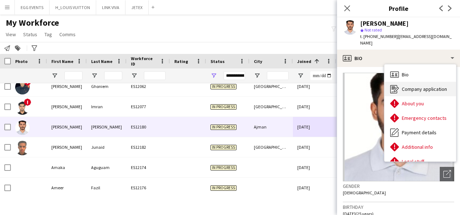
click at [402, 86] on span "Company application" at bounding box center [424, 89] width 45 height 7
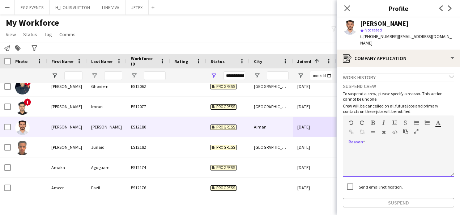
click at [369, 156] on div at bounding box center [398, 162] width 111 height 29
paste div
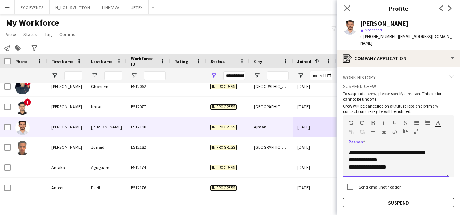
scroll to position [0, 0]
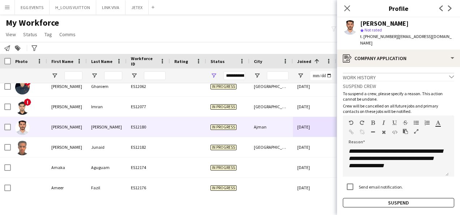
drag, startPoint x: 421, startPoint y: 25, endPoint x: 358, endPoint y: 23, distance: 63.7
click at [358, 23] on div "Abdullah Tajbakhsh star Not rated t. +9710564929662 | ataj13156@gmail.com" at bounding box center [398, 33] width 123 height 32
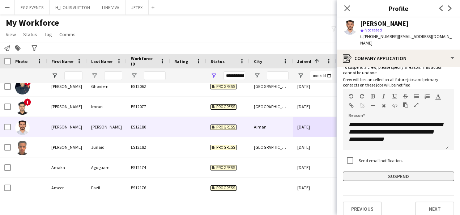
click at [349, 173] on button "Suspend" at bounding box center [398, 176] width 111 height 9
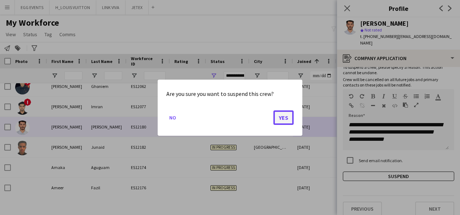
click at [280, 118] on button "Yes" at bounding box center [284, 117] width 20 height 14
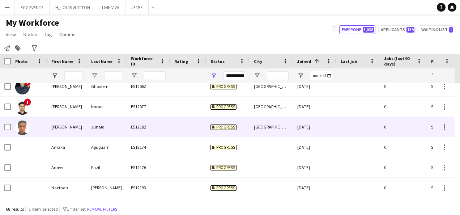
click at [330, 118] on div "[DATE]" at bounding box center [314, 127] width 43 height 20
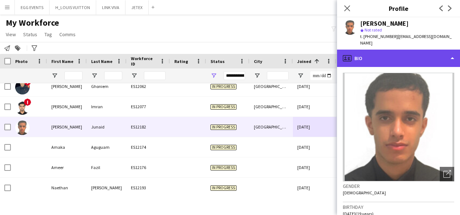
click at [390, 50] on div "profile Bio" at bounding box center [398, 58] width 123 height 17
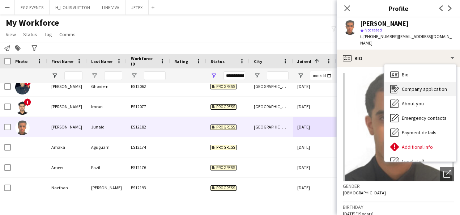
click at [394, 87] on icon at bounding box center [394, 87] width 4 height 0
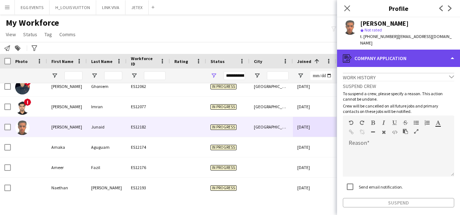
click at [411, 52] on div "register Company application" at bounding box center [398, 58] width 123 height 17
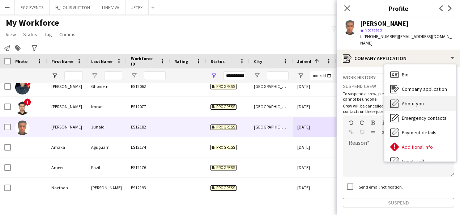
click at [399, 99] on icon "About you" at bounding box center [394, 103] width 9 height 9
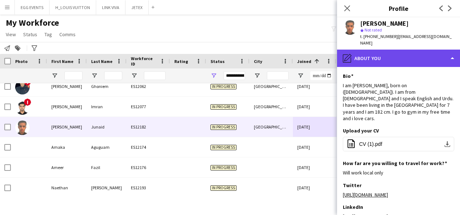
click at [423, 50] on div "pencil4 About you" at bounding box center [398, 58] width 123 height 17
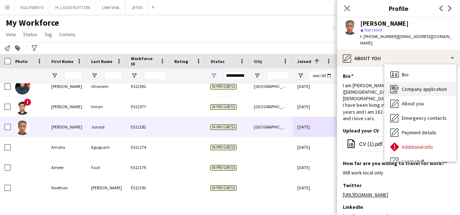
click at [411, 86] on span "Company application" at bounding box center [424, 89] width 45 height 7
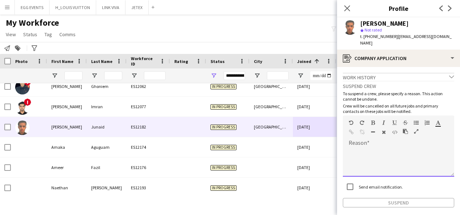
click at [367, 164] on div at bounding box center [398, 162] width 111 height 29
paste div
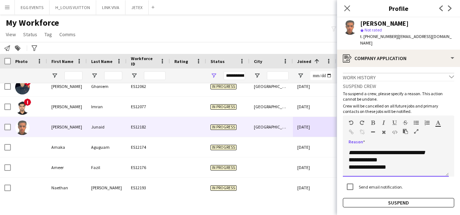
scroll to position [0, 0]
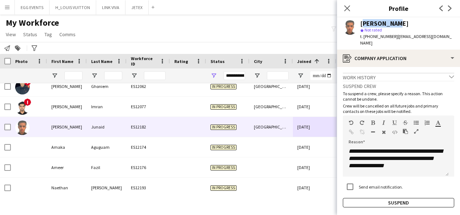
drag, startPoint x: 390, startPoint y: 22, endPoint x: 361, endPoint y: 25, distance: 29.8
click at [361, 25] on div "Ali Junaid" at bounding box center [407, 23] width 94 height 7
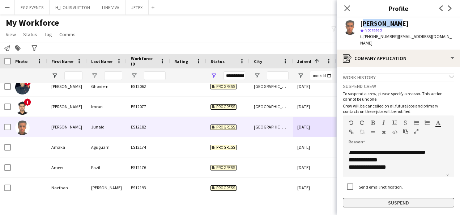
click at [386, 198] on button "Suspend" at bounding box center [398, 202] width 111 height 9
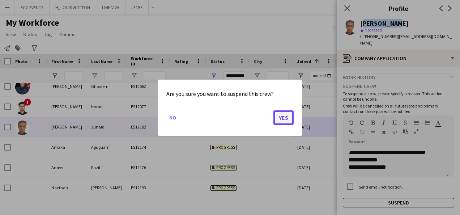
click at [276, 114] on button "Yes" at bounding box center [284, 117] width 20 height 14
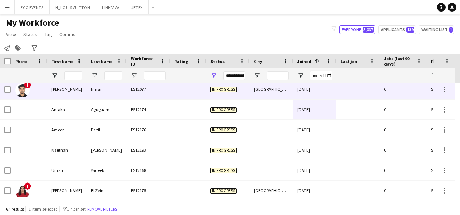
scroll to position [85, 0]
click at [323, 96] on div "[DATE]" at bounding box center [314, 90] width 43 height 20
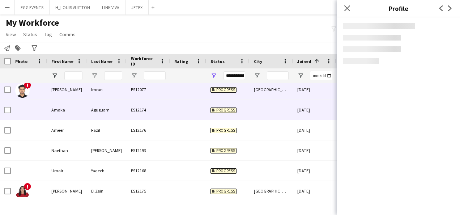
click at [318, 107] on div "[DATE]" at bounding box center [314, 110] width 43 height 20
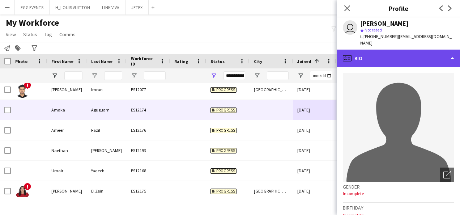
click at [405, 50] on div "profile Bio" at bounding box center [398, 58] width 123 height 17
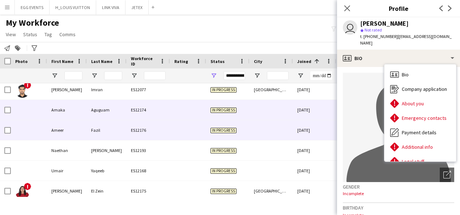
click at [323, 128] on div "[DATE]" at bounding box center [314, 130] width 43 height 20
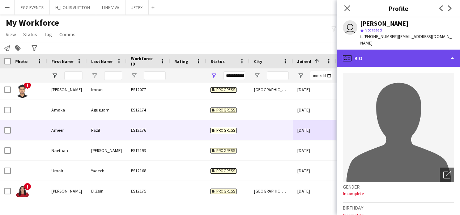
click at [404, 59] on div "profile Bio" at bounding box center [398, 58] width 123 height 17
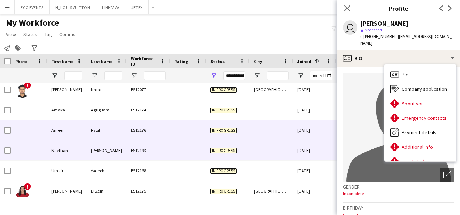
click at [290, 157] on div at bounding box center [271, 150] width 43 height 20
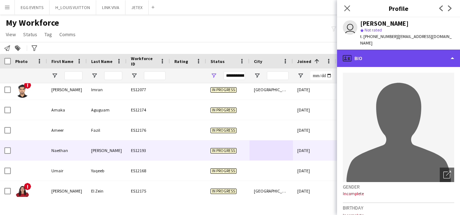
click at [408, 56] on div "profile Bio" at bounding box center [398, 58] width 123 height 17
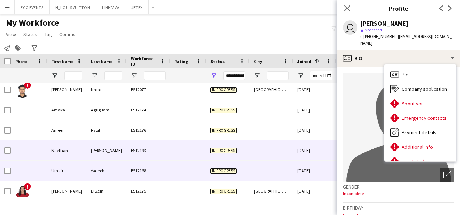
click at [310, 166] on div "[DATE]" at bounding box center [314, 171] width 43 height 20
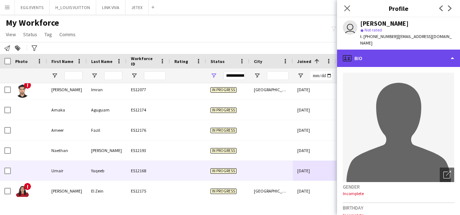
click at [400, 53] on div "profile Bio" at bounding box center [398, 58] width 123 height 17
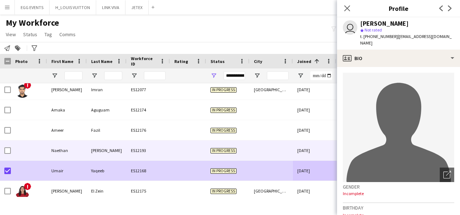
click at [9, 145] on div at bounding box center [7, 150] width 7 height 20
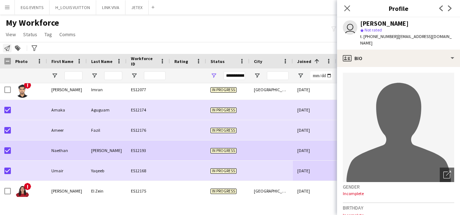
click at [8, 49] on icon "Notify workforce" at bounding box center [7, 48] width 6 height 6
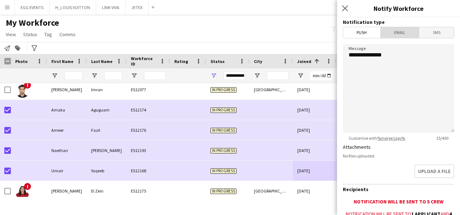
click at [399, 31] on span "Email" at bounding box center [400, 32] width 38 height 11
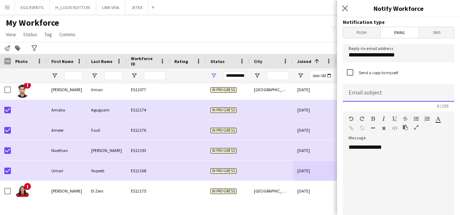
click at [388, 92] on input at bounding box center [398, 93] width 111 height 18
type input "*"
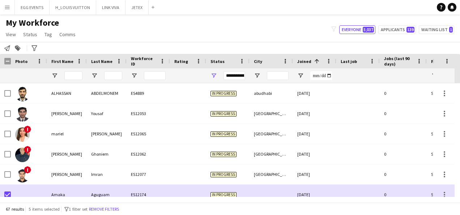
scroll to position [85, 0]
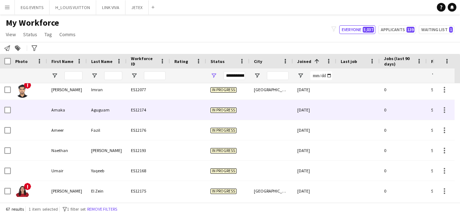
click at [35, 113] on div at bounding box center [29, 110] width 36 height 20
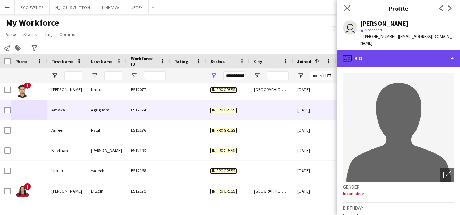
click at [410, 50] on div "profile Bio" at bounding box center [398, 58] width 123 height 17
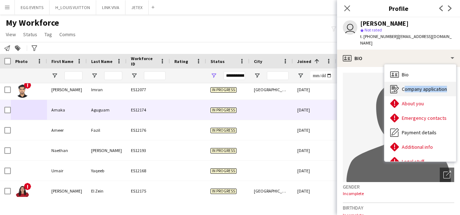
drag, startPoint x: 389, startPoint y: 92, endPoint x: 398, endPoint y: 81, distance: 14.1
click at [398, 81] on div "Bio Bio Company application Company application About you About you Emergency c…" at bounding box center [421, 112] width 72 height 97
click at [398, 85] on icon "Company application" at bounding box center [394, 89] width 9 height 9
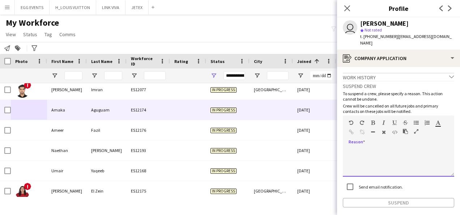
click at [377, 159] on div at bounding box center [398, 162] width 111 height 29
paste div
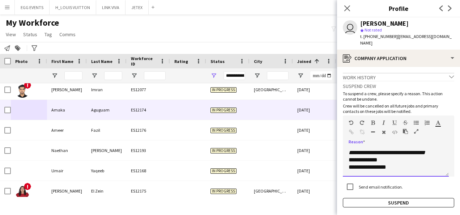
scroll to position [0, 0]
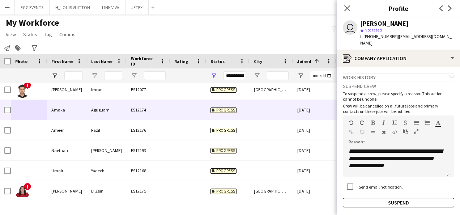
drag, startPoint x: 407, startPoint y: 24, endPoint x: 362, endPoint y: 24, distance: 44.9
click at [362, 24] on div "[PERSON_NAME]" at bounding box center [384, 23] width 48 height 7
copy div "[PERSON_NAME]"
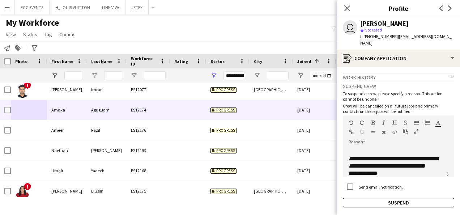
scroll to position [129, 0]
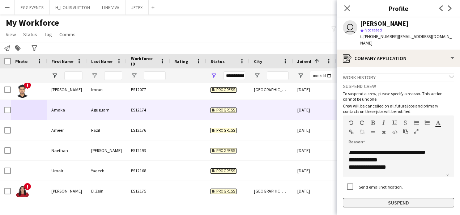
click at [371, 199] on button "Suspend" at bounding box center [398, 202] width 111 height 9
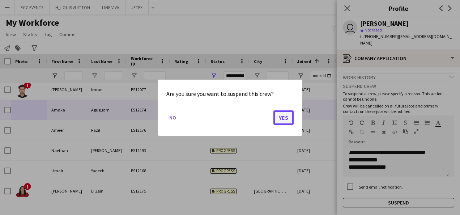
click at [284, 116] on button "Yes" at bounding box center [284, 117] width 20 height 14
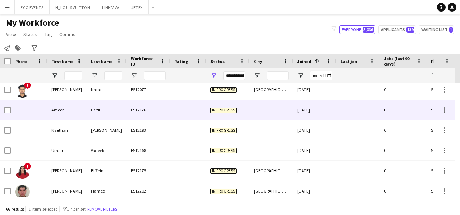
click at [317, 115] on div "[DATE]" at bounding box center [314, 110] width 43 height 20
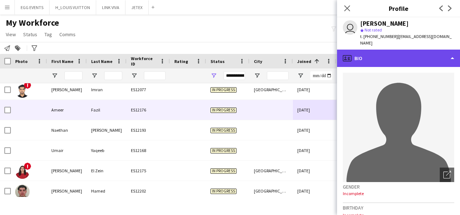
click at [392, 50] on div "profile Bio" at bounding box center [398, 58] width 123 height 17
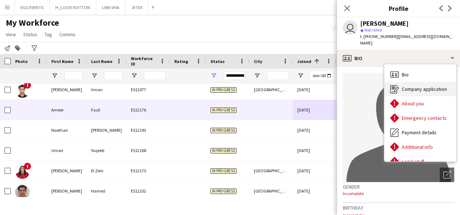
click at [415, 86] on span "Company application" at bounding box center [424, 89] width 45 height 7
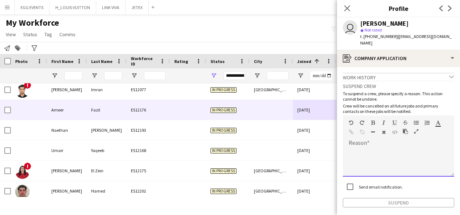
click at [373, 148] on div at bounding box center [398, 162] width 111 height 29
paste div
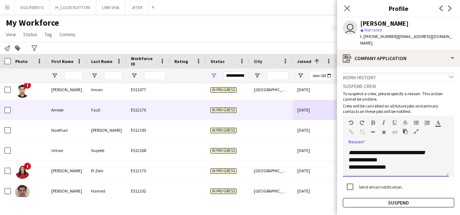
scroll to position [0, 0]
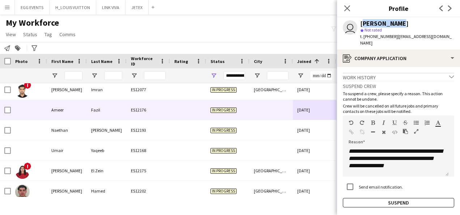
drag, startPoint x: 399, startPoint y: 20, endPoint x: 349, endPoint y: 30, distance: 51.4
click at [349, 30] on div "user [PERSON_NAME] star Not rated t. [PHONE_NUMBER] | [EMAIL_ADDRESS][DOMAIN_NA…" at bounding box center [398, 33] width 123 height 32
copy div "[PERSON_NAME]"
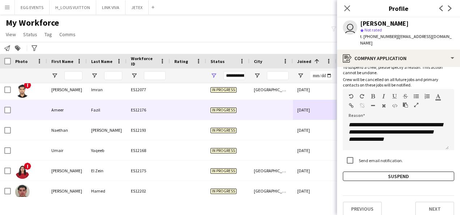
click at [350, 164] on div "**********" at bounding box center [398, 117] width 111 height 127
click at [346, 172] on button "Suspend" at bounding box center [398, 176] width 111 height 9
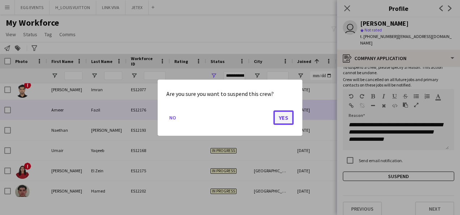
click at [278, 122] on button "Yes" at bounding box center [284, 117] width 20 height 14
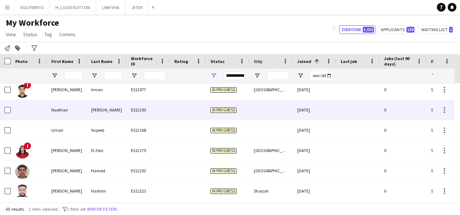
click at [326, 107] on div "[DATE]" at bounding box center [314, 110] width 43 height 20
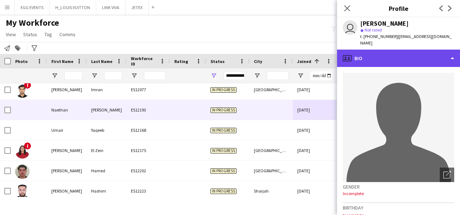
click at [398, 51] on div "profile Bio" at bounding box center [398, 58] width 123 height 17
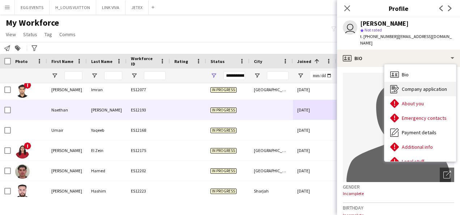
click at [398, 87] on icon at bounding box center [396, 89] width 5 height 5
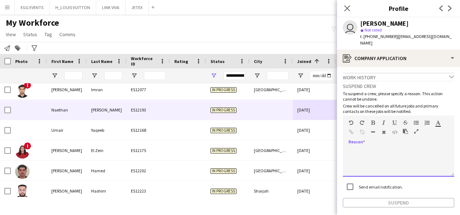
click at [377, 148] on div at bounding box center [398, 162] width 111 height 29
paste div
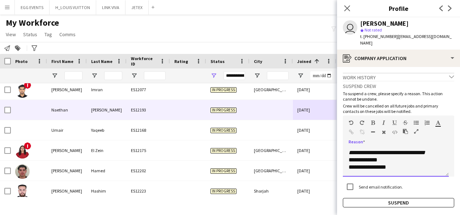
scroll to position [0, 0]
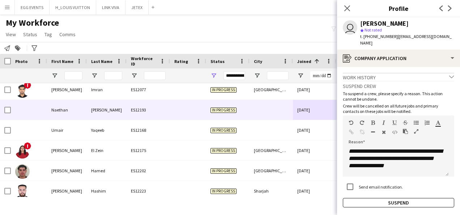
drag, startPoint x: 416, startPoint y: 18, endPoint x: 361, endPoint y: 24, distance: 54.9
click at [361, 24] on div "user [PERSON_NAME] star Not rated t. [PHONE_NUMBER] | [EMAIL_ADDRESS][DOMAIN_NA…" at bounding box center [398, 33] width 123 height 32
copy div "[PERSON_NAME]"
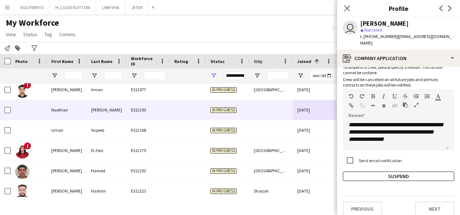
drag, startPoint x: 401, startPoint y: 178, endPoint x: 377, endPoint y: 164, distance: 27.9
click at [377, 164] on app-crew-profile-application "**********" at bounding box center [398, 141] width 123 height 148
click at [377, 164] on div "**********" at bounding box center [398, 117] width 111 height 127
click at [347, 173] on button "Suspend" at bounding box center [398, 176] width 111 height 9
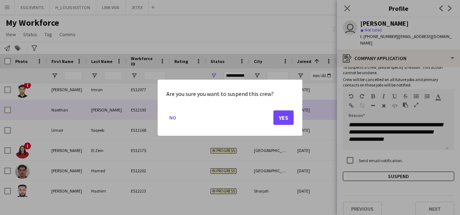
drag, startPoint x: 295, startPoint y: 121, endPoint x: 286, endPoint y: 117, distance: 10.2
click at [286, 117] on div "Are you sure you want to suspend this crew? No Yes" at bounding box center [230, 108] width 145 height 56
click at [286, 117] on button "Yes" at bounding box center [284, 117] width 20 height 14
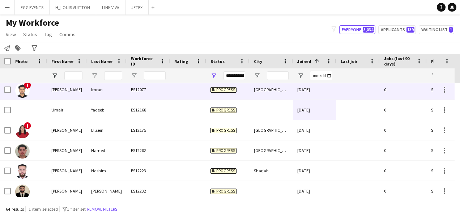
click at [315, 95] on div "[DATE]" at bounding box center [314, 90] width 43 height 20
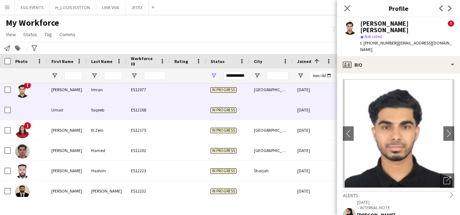
click at [311, 110] on div "[DATE]" at bounding box center [314, 110] width 43 height 20
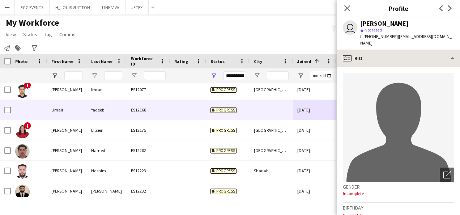
drag, startPoint x: 394, startPoint y: 64, endPoint x: 402, endPoint y: 59, distance: 9.1
click at [402, 59] on div "profile Bio Bio Bio Company application Company application About you About you…" at bounding box center [398, 132] width 123 height 165
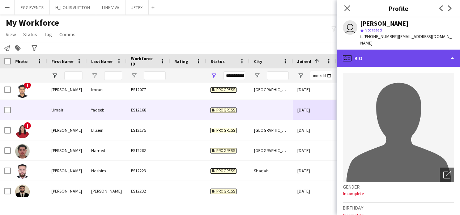
click at [402, 59] on div "profile Bio" at bounding box center [398, 58] width 123 height 17
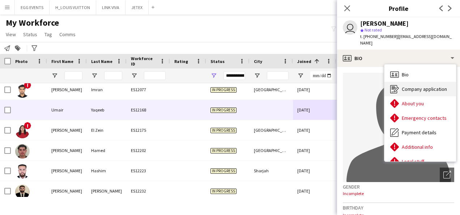
click at [397, 85] on icon at bounding box center [393, 89] width 7 height 8
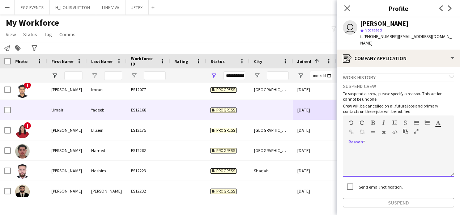
click at [413, 148] on div at bounding box center [398, 162] width 111 height 29
paste div
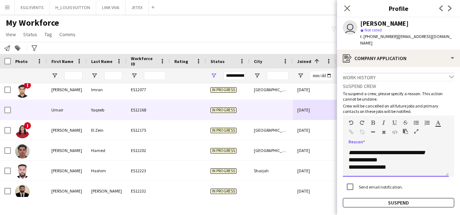
scroll to position [0, 0]
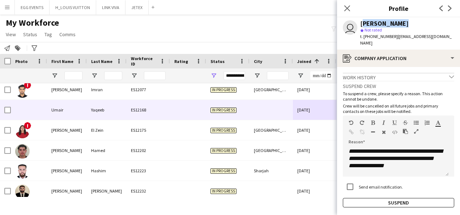
drag, startPoint x: 404, startPoint y: 19, endPoint x: 362, endPoint y: 22, distance: 42.1
click at [362, 22] on div "user [PERSON_NAME] star Not rated t. [PHONE_NUMBER] | [EMAIL_ADDRESS][DOMAIN_NA…" at bounding box center [398, 33] width 123 height 32
copy div "[PERSON_NAME]"
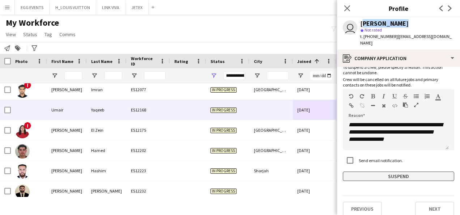
click at [358, 172] on button "Suspend" at bounding box center [398, 176] width 111 height 9
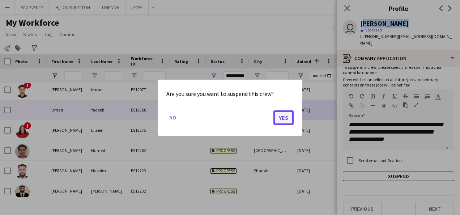
click at [275, 119] on button "Yes" at bounding box center [284, 117] width 20 height 14
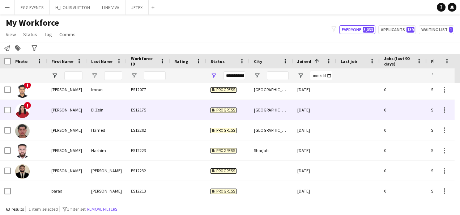
click at [309, 105] on div "[DATE]" at bounding box center [314, 110] width 43 height 20
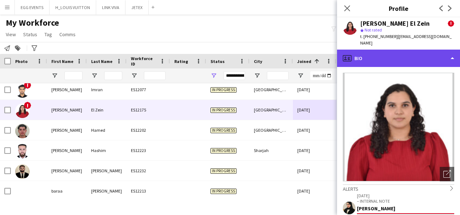
click at [423, 56] on div "profile Bio" at bounding box center [398, 58] width 123 height 17
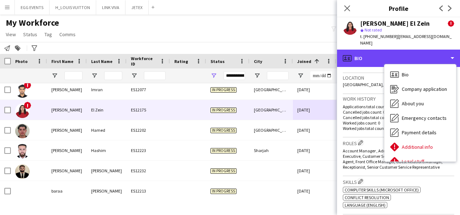
scroll to position [258, 0]
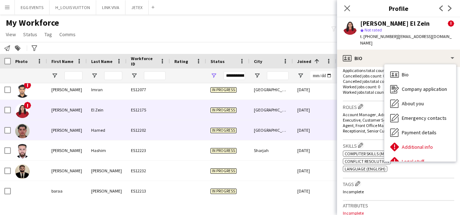
click at [305, 130] on div "[DATE]" at bounding box center [314, 130] width 43 height 20
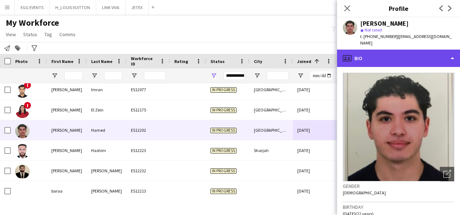
click at [407, 51] on div "profile Bio" at bounding box center [398, 58] width 123 height 17
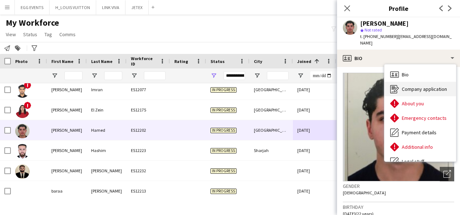
click at [397, 85] on icon at bounding box center [393, 89] width 7 height 8
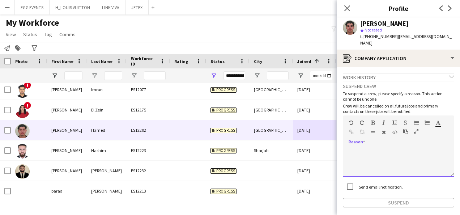
click at [402, 164] on div at bounding box center [398, 162] width 111 height 29
paste div
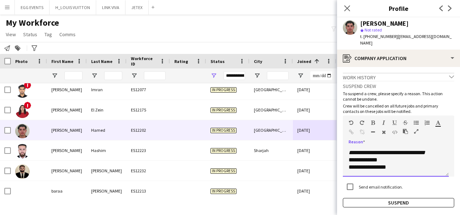
scroll to position [0, 0]
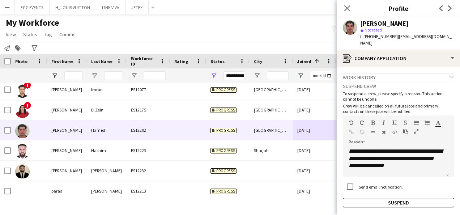
drag, startPoint x: 421, startPoint y: 30, endPoint x: 396, endPoint y: 20, distance: 27.4
click at [396, 20] on div "[PERSON_NAME] star Not rated t. [PHONE_NUMBER] | [EMAIL_ADDRESS][DOMAIN_NAME]" at bounding box center [407, 33] width 94 height 26
click at [396, 21] on div "[PERSON_NAME]" at bounding box center [384, 23] width 48 height 7
click at [404, 21] on div "[PERSON_NAME]" at bounding box center [407, 23] width 94 height 7
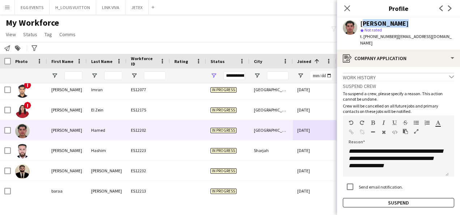
drag, startPoint x: 404, startPoint y: 21, endPoint x: 369, endPoint y: 25, distance: 34.6
click at [369, 25] on div "[PERSON_NAME]" at bounding box center [407, 23] width 94 height 7
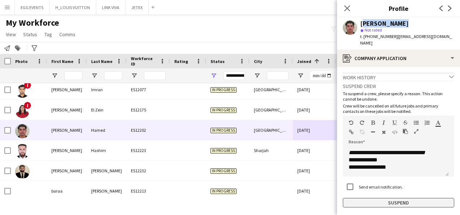
click at [366, 198] on button "Suspend" at bounding box center [398, 202] width 111 height 9
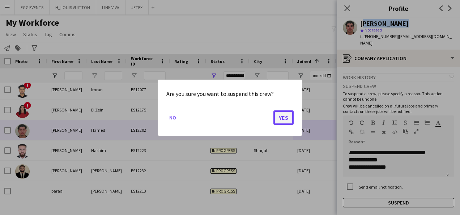
click at [281, 120] on button "Yes" at bounding box center [284, 117] width 20 height 14
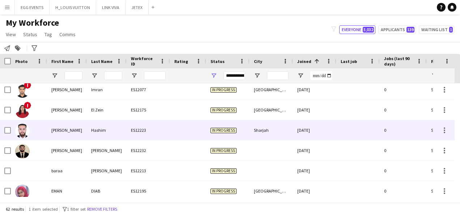
click at [311, 131] on div "[DATE]" at bounding box center [314, 130] width 43 height 20
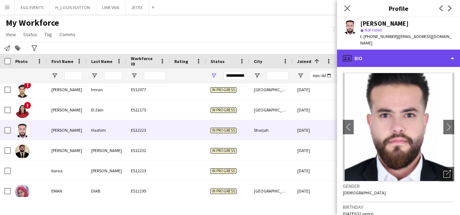
click at [401, 59] on div "profile Bio" at bounding box center [398, 58] width 123 height 17
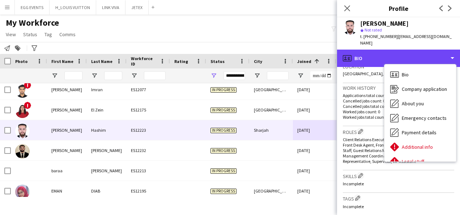
scroll to position [177, 0]
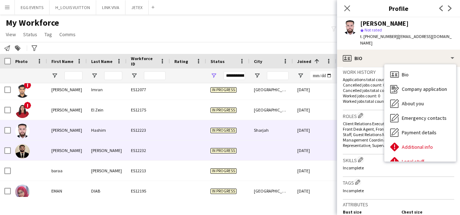
click at [313, 150] on div "[DATE]" at bounding box center [314, 150] width 43 height 20
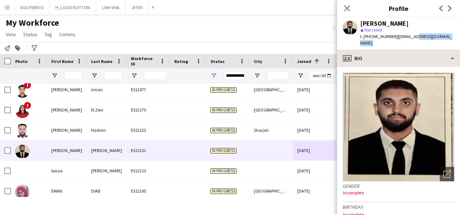
drag, startPoint x: 411, startPoint y: 35, endPoint x: 399, endPoint y: 46, distance: 15.6
click at [399, 46] on app-crew-profile "Close pop-in Profile Previous Next [PERSON_NAME] star Not rated t. [PHONE_NUMBE…" at bounding box center [398, 107] width 123 height 215
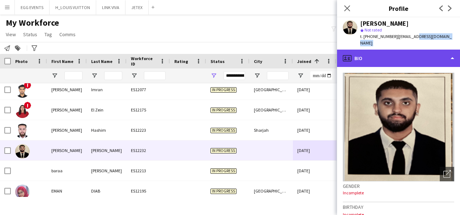
click at [399, 50] on div "profile Bio" at bounding box center [398, 58] width 123 height 17
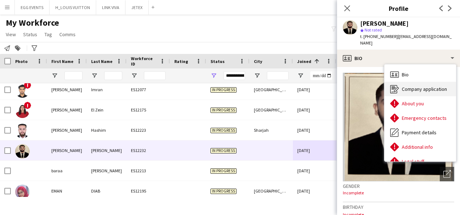
click at [397, 85] on icon at bounding box center [393, 89] width 7 height 8
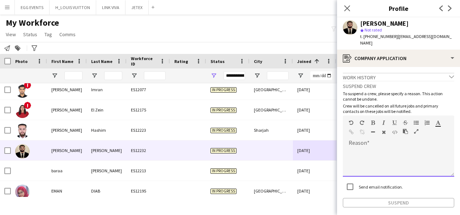
click at [383, 160] on div at bounding box center [398, 162] width 111 height 29
paste div
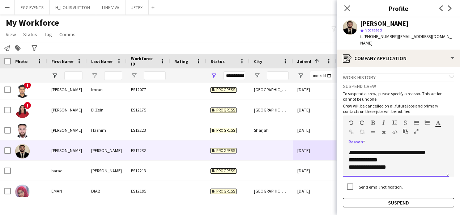
scroll to position [0, 0]
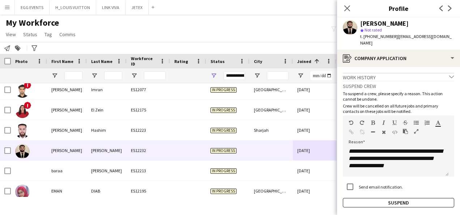
drag, startPoint x: 415, startPoint y: 18, endPoint x: 356, endPoint y: 25, distance: 59.4
click at [356, 25] on div "[PERSON_NAME] star Not rated t. [PHONE_NUMBER] | [EMAIL_ADDRESS][DOMAIN_NAME]" at bounding box center [398, 33] width 123 height 32
copy div "[PERSON_NAME]"
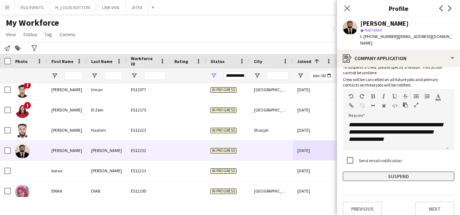
click at [389, 172] on button "Suspend" at bounding box center [398, 176] width 111 height 9
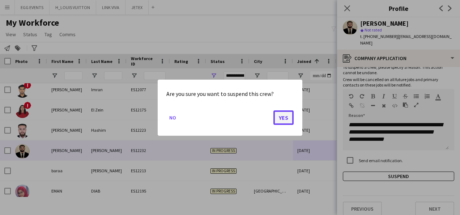
click at [282, 123] on button "Yes" at bounding box center [284, 117] width 20 height 14
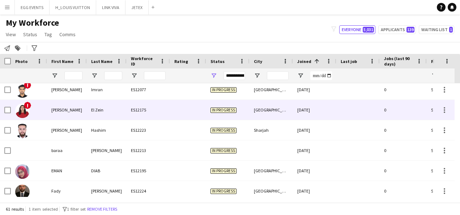
click at [310, 111] on div "[DATE]" at bounding box center [314, 110] width 43 height 20
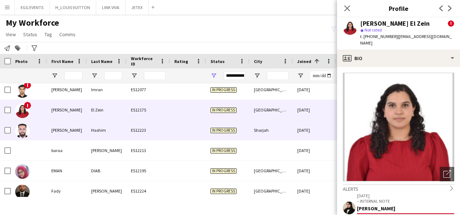
click at [303, 126] on div "[DATE]" at bounding box center [314, 130] width 43 height 20
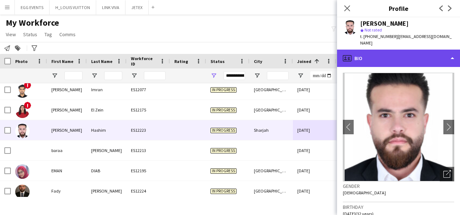
click at [381, 57] on div "profile Bio" at bounding box center [398, 58] width 123 height 17
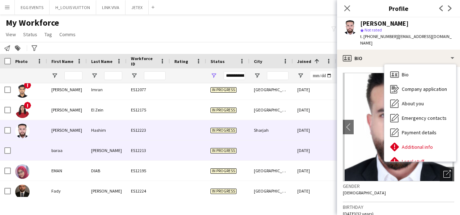
click at [280, 151] on div at bounding box center [271, 150] width 43 height 20
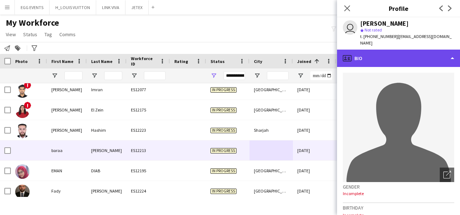
click at [417, 50] on div "profile Bio" at bounding box center [398, 58] width 123 height 17
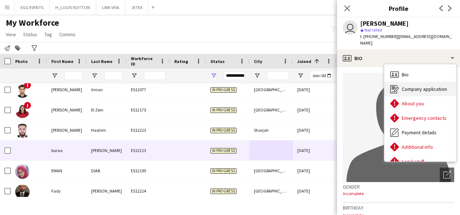
click at [402, 86] on span "Company application" at bounding box center [424, 89] width 45 height 7
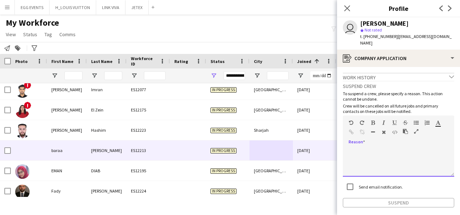
click at [385, 155] on div at bounding box center [398, 162] width 111 height 29
paste div
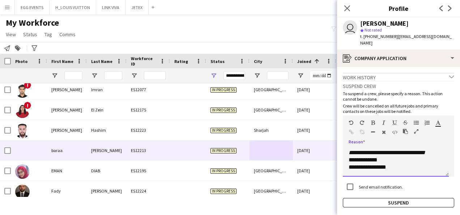
scroll to position [0, 0]
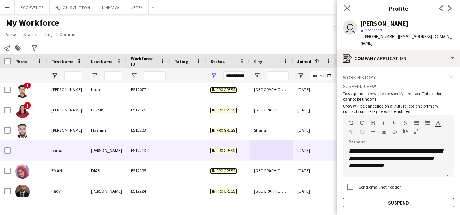
drag, startPoint x: 430, startPoint y: 21, endPoint x: 349, endPoint y: 23, distance: 80.4
click at [349, 23] on div "user [PERSON_NAME] star Not rated t. [PHONE_NUMBER] | [EMAIL_ADDRESS][DOMAIN_NA…" at bounding box center [398, 33] width 123 height 32
copy div "[PERSON_NAME]"
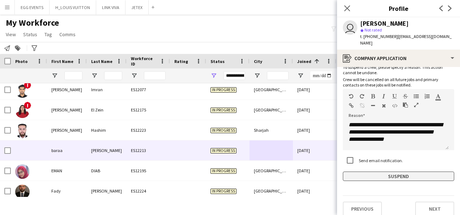
click at [356, 172] on button "Suspend" at bounding box center [398, 176] width 111 height 9
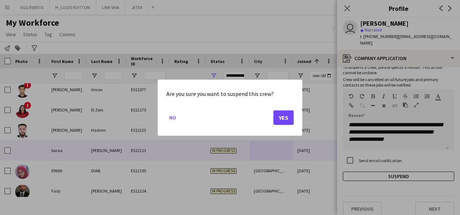
click at [287, 126] on mat-dialog-actions "No Yes" at bounding box center [229, 120] width 127 height 31
drag, startPoint x: 287, startPoint y: 126, endPoint x: 283, endPoint y: 120, distance: 7.5
click at [283, 120] on mat-dialog-actions "No Yes" at bounding box center [229, 120] width 127 height 31
click at [283, 120] on button "Yes" at bounding box center [284, 117] width 20 height 14
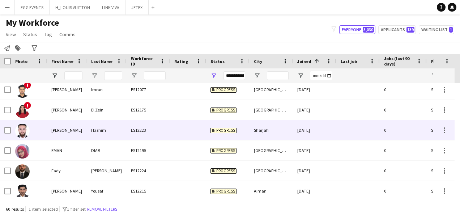
click at [320, 120] on div "[DATE]" at bounding box center [314, 130] width 43 height 20
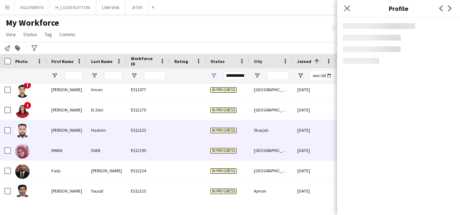
click at [311, 147] on div "[DATE]" at bounding box center [314, 150] width 43 height 20
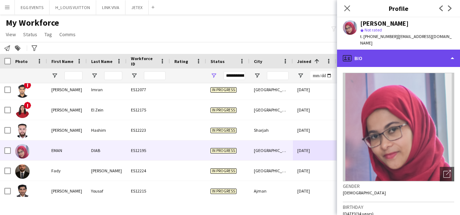
click at [416, 50] on div "profile Bio" at bounding box center [398, 58] width 123 height 17
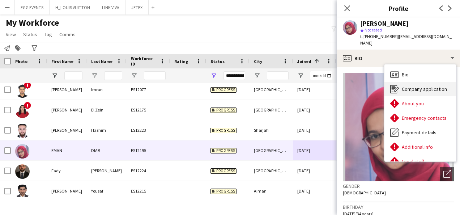
click at [396, 85] on icon "Company application" at bounding box center [394, 89] width 9 height 9
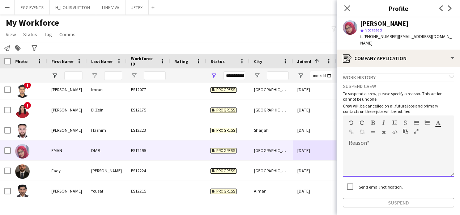
click at [370, 152] on div at bounding box center [398, 162] width 111 height 29
paste div
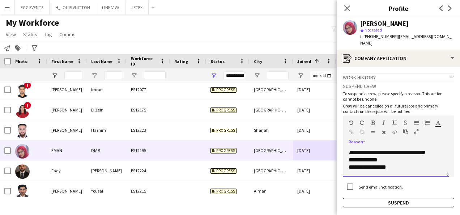
scroll to position [0, 0]
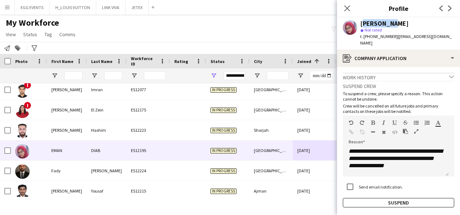
drag, startPoint x: 394, startPoint y: 23, endPoint x: 360, endPoint y: 24, distance: 33.3
click at [360, 24] on div "[PERSON_NAME]" at bounding box center [407, 23] width 94 height 7
copy div "[PERSON_NAME]"
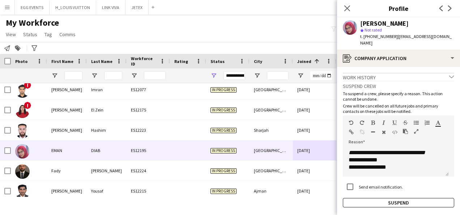
click at [363, 191] on div "**********" at bounding box center [398, 144] width 111 height 127
click at [361, 198] on button "Suspend" at bounding box center [398, 202] width 111 height 9
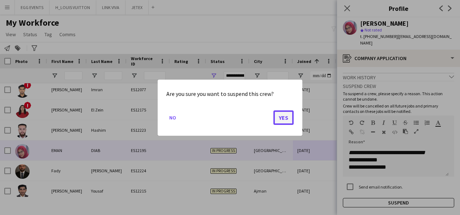
click at [287, 116] on button "Yes" at bounding box center [284, 117] width 20 height 14
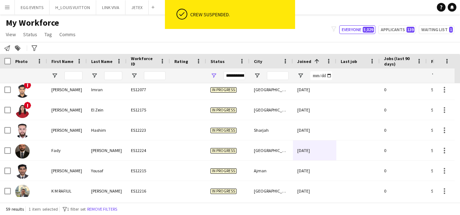
click at [278, 212] on div "59 results 1 item selected filter-1 1 filter set Remove filters" at bounding box center [230, 209] width 460 height 12
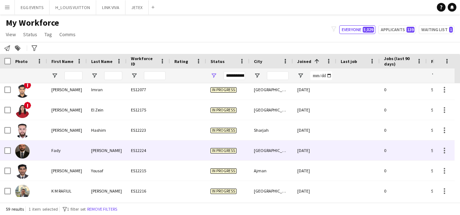
click at [322, 147] on div "[DATE]" at bounding box center [314, 150] width 43 height 20
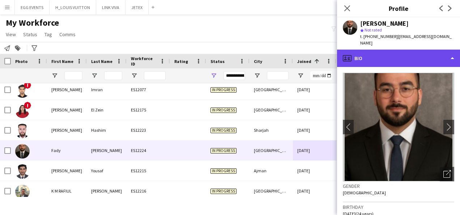
click at [407, 56] on div "profile Bio" at bounding box center [398, 58] width 123 height 17
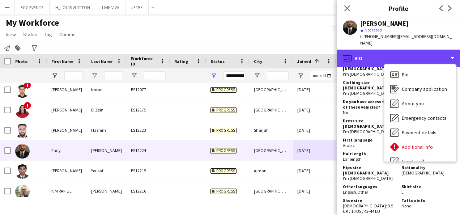
scroll to position [350, 0]
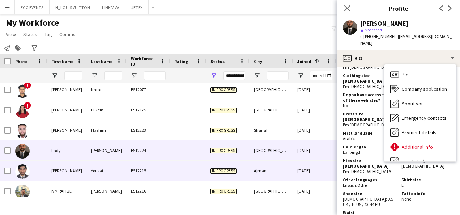
click at [302, 169] on div "[DATE]" at bounding box center [314, 171] width 43 height 20
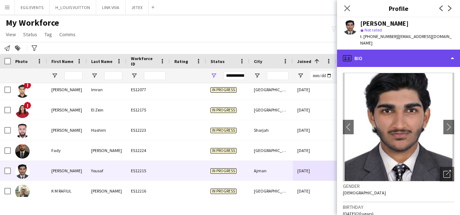
click at [409, 59] on div "profile Bio" at bounding box center [398, 58] width 123 height 17
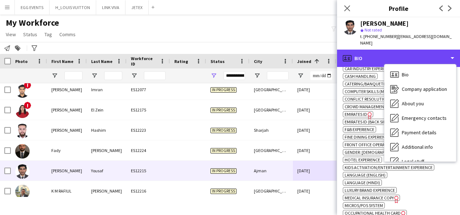
scroll to position [328, 0]
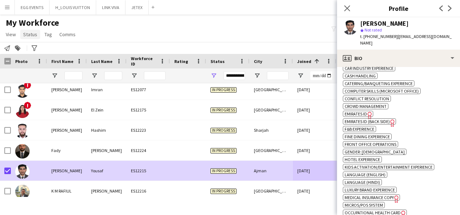
click at [32, 33] on span "Status" at bounding box center [30, 34] width 14 height 7
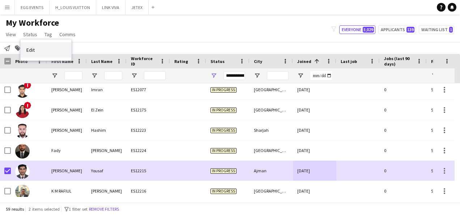
click at [31, 46] on link "Edit" at bounding box center [46, 49] width 51 height 15
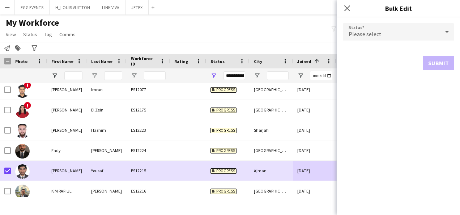
drag, startPoint x: 353, startPoint y: 43, endPoint x: 382, endPoint y: 26, distance: 33.6
click at [382, 26] on form "Status Please select Submit" at bounding box center [398, 46] width 111 height 59
click at [382, 26] on div "Please select" at bounding box center [391, 31] width 97 height 17
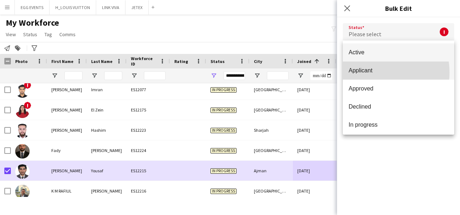
click at [371, 72] on span "Applicant" at bounding box center [399, 70] width 100 height 7
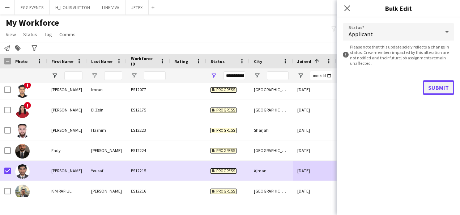
click at [427, 89] on button "Submit" at bounding box center [438, 87] width 31 height 14
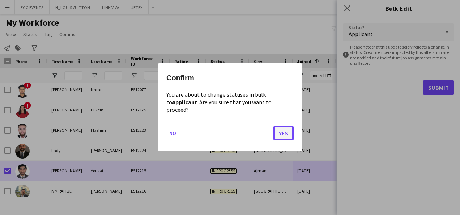
click at [284, 129] on button "Yes" at bounding box center [284, 133] width 20 height 14
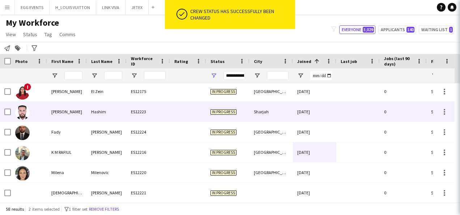
scroll to position [108, 0]
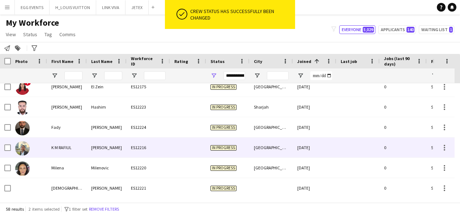
click at [286, 143] on div "[GEOGRAPHIC_DATA]" at bounding box center [271, 148] width 43 height 20
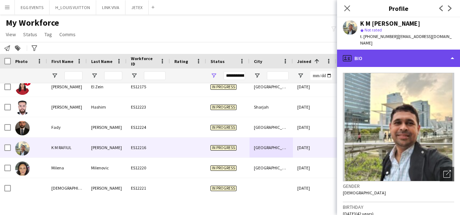
click at [412, 50] on div "profile Bio" at bounding box center [398, 58] width 123 height 17
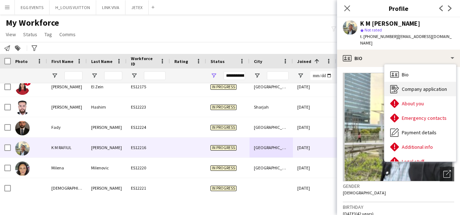
click at [399, 85] on icon "Company application" at bounding box center [394, 89] width 9 height 9
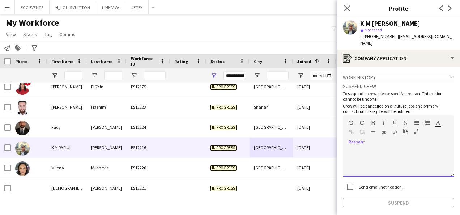
click at [393, 151] on div at bounding box center [398, 162] width 111 height 29
paste div
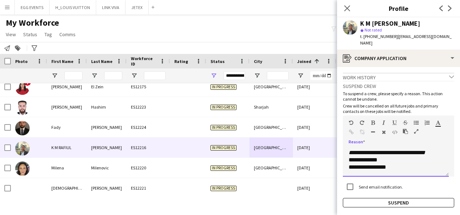
scroll to position [0, 0]
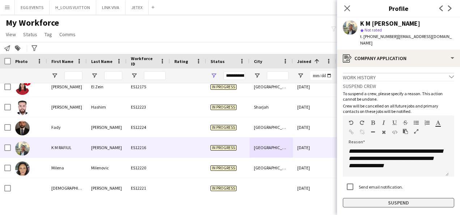
click at [357, 198] on button "Suspend" at bounding box center [398, 202] width 111 height 9
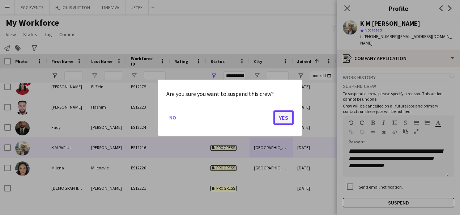
click at [283, 117] on button "Yes" at bounding box center [284, 117] width 20 height 14
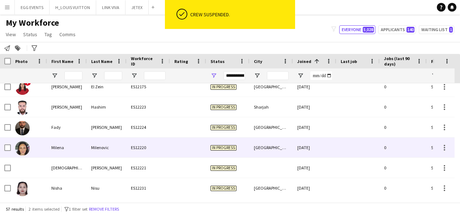
click at [290, 146] on div "[GEOGRAPHIC_DATA]" at bounding box center [271, 148] width 43 height 20
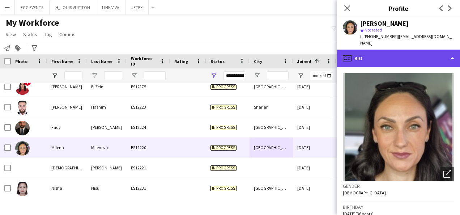
click at [401, 61] on div "profile Bio" at bounding box center [398, 58] width 123 height 17
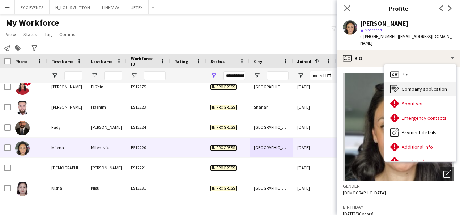
click at [396, 91] on icon "Company application" at bounding box center [394, 89] width 9 height 9
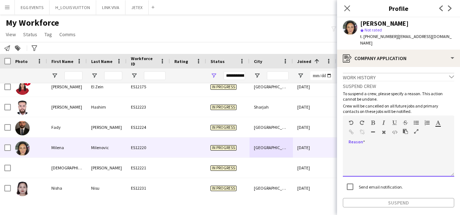
click at [412, 149] on div at bounding box center [398, 162] width 111 height 29
paste div
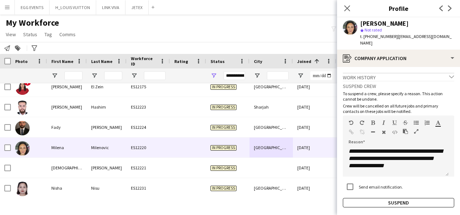
drag, startPoint x: 415, startPoint y: 23, endPoint x: 361, endPoint y: 23, distance: 53.9
click at [361, 23] on div "[PERSON_NAME]" at bounding box center [407, 23] width 94 height 7
copy div "[PERSON_NAME]"
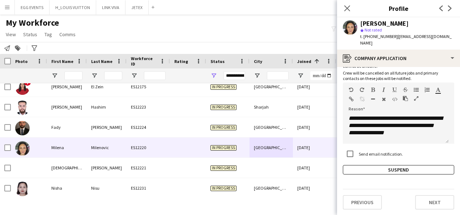
click at [356, 164] on div "**********" at bounding box center [398, 111] width 111 height 127
click at [346, 173] on button "Suspend" at bounding box center [398, 169] width 111 height 9
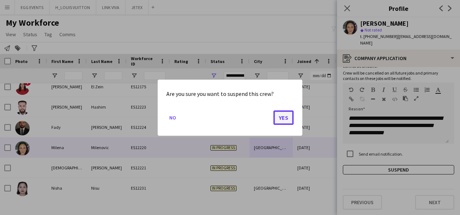
click at [283, 113] on button "Yes" at bounding box center [284, 117] width 20 height 14
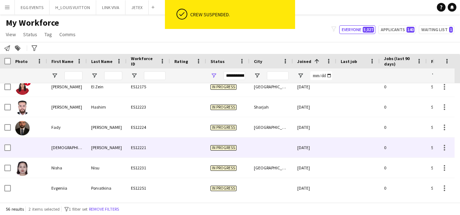
click at [344, 145] on div at bounding box center [358, 148] width 43 height 20
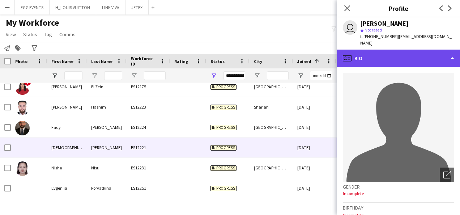
click at [423, 59] on div "profile Bio" at bounding box center [398, 58] width 123 height 17
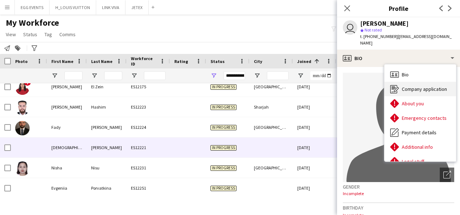
click at [409, 86] on span "Company application" at bounding box center [424, 89] width 45 height 7
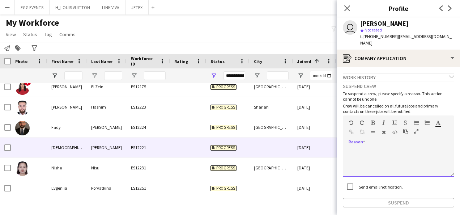
click at [399, 148] on div at bounding box center [398, 162] width 111 height 29
paste div
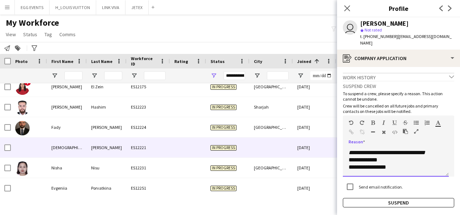
scroll to position [0, 0]
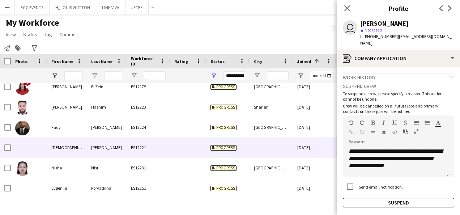
drag, startPoint x: 418, startPoint y: 24, endPoint x: 360, endPoint y: 24, distance: 57.5
click at [360, 24] on div "user [PERSON_NAME] star Not rated t. [PHONE_NUMBER] | [EMAIL_ADDRESS][DOMAIN_NA…" at bounding box center [398, 33] width 123 height 32
copy div "[PERSON_NAME]"
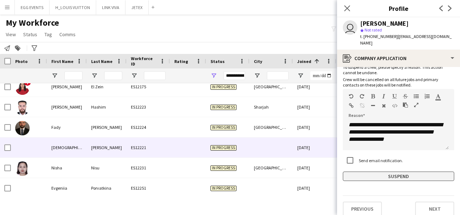
click at [400, 173] on button "Suspend" at bounding box center [398, 176] width 111 height 9
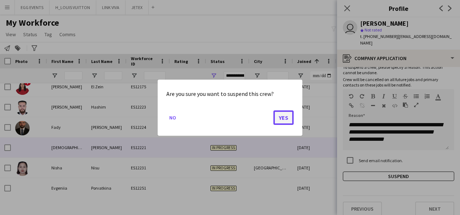
click at [291, 117] on button "Yes" at bounding box center [284, 117] width 20 height 14
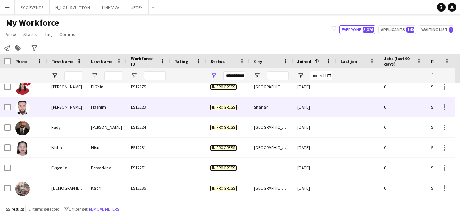
click at [348, 105] on div at bounding box center [358, 107] width 43 height 20
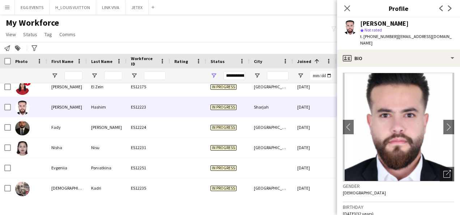
click at [342, 118] on app-crew-profile-bio "chevron-left chevron-right Open photos pop-in Gender [DEMOGRAPHIC_DATA] Birthda…" at bounding box center [398, 141] width 123 height 148
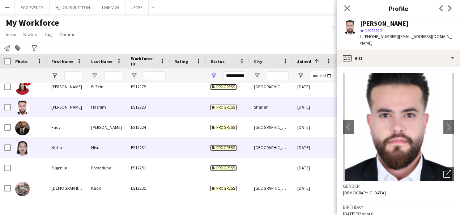
click at [321, 140] on div "[DATE]" at bounding box center [314, 148] width 43 height 20
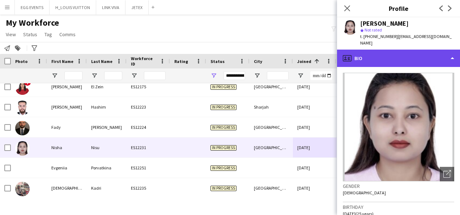
click at [409, 60] on div "profile Bio" at bounding box center [398, 58] width 123 height 17
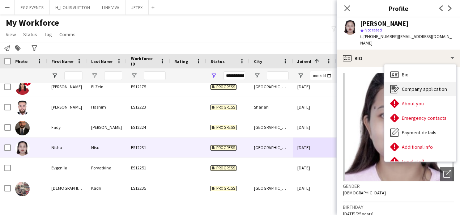
click at [401, 85] on div "Company application Company application" at bounding box center [421, 89] width 72 height 14
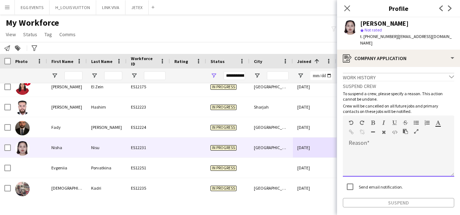
click at [368, 148] on div at bounding box center [398, 162] width 111 height 29
paste div
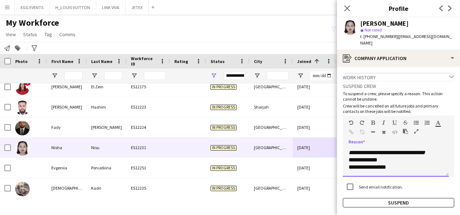
scroll to position [0, 0]
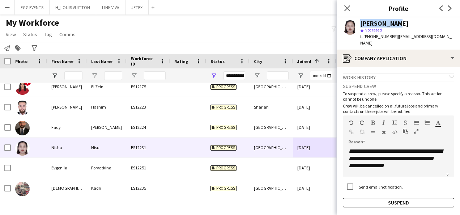
drag, startPoint x: 397, startPoint y: 21, endPoint x: 354, endPoint y: 22, distance: 43.4
click at [354, 22] on div "[PERSON_NAME] star Not rated t. [PHONE_NUMBER] | [EMAIL_ADDRESS][DOMAIN_NAME]" at bounding box center [398, 33] width 123 height 32
copy div "[PERSON_NAME]"
click at [381, 198] on button "Suspend" at bounding box center [398, 202] width 111 height 9
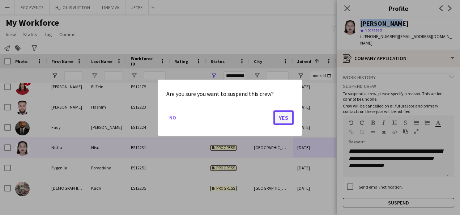
click at [284, 111] on button "Yes" at bounding box center [284, 117] width 20 height 14
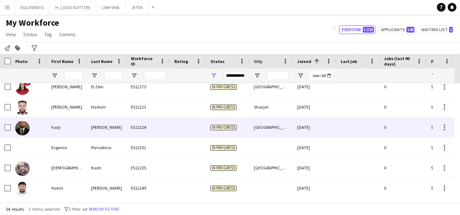
click at [331, 123] on div "[DATE]" at bounding box center [314, 127] width 43 height 20
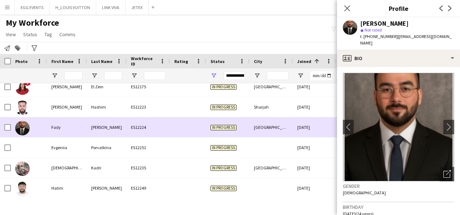
drag, startPoint x: 330, startPoint y: 130, endPoint x: 322, endPoint y: 148, distance: 19.6
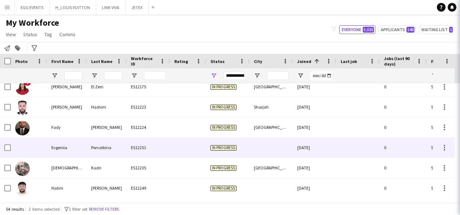
click at [322, 148] on div "[DATE]" at bounding box center [314, 148] width 43 height 20
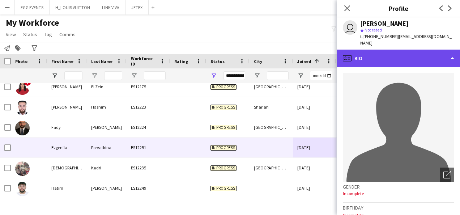
click at [403, 56] on div "profile Bio" at bounding box center [398, 58] width 123 height 17
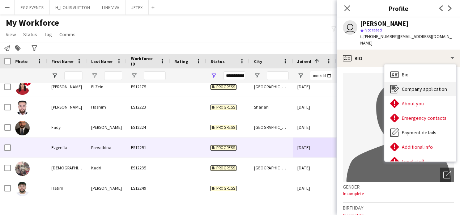
click at [396, 87] on icon at bounding box center [396, 89] width 5 height 5
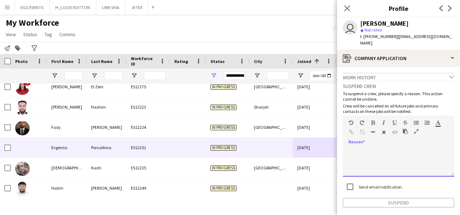
click at [384, 161] on div at bounding box center [398, 162] width 111 height 29
paste div
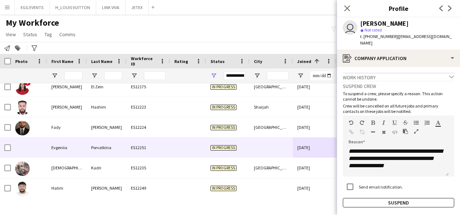
drag, startPoint x: 419, startPoint y: 22, endPoint x: 358, endPoint y: 20, distance: 60.8
click at [358, 20] on div "user [PERSON_NAME] star Not rated t. [PHONE_NUMBER] | [EMAIL_ADDRESS][DOMAIN_NA…" at bounding box center [398, 33] width 123 height 32
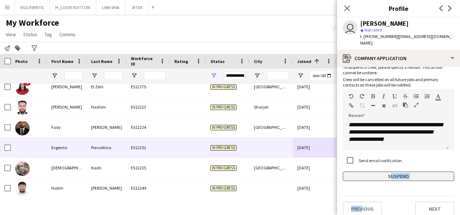
drag, startPoint x: 359, startPoint y: 175, endPoint x: 349, endPoint y: 169, distance: 12.2
click at [349, 169] on app-crew-profile-application "**********" at bounding box center [398, 141] width 123 height 148
click at [349, 172] on button "Suspend" at bounding box center [398, 176] width 111 height 9
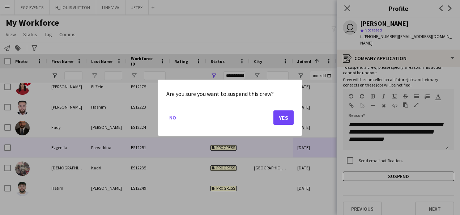
drag, startPoint x: 299, startPoint y: 116, endPoint x: 287, endPoint y: 118, distance: 12.4
click at [287, 118] on div "Are you sure you want to suspend this crew? No Yes" at bounding box center [230, 108] width 145 height 56
click at [287, 118] on button "Yes" at bounding box center [284, 117] width 20 height 14
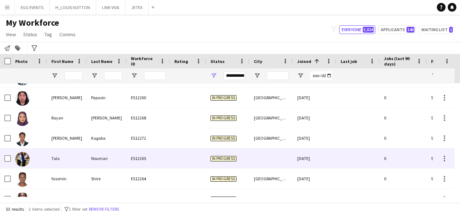
scroll to position [421, 0]
click at [285, 158] on div at bounding box center [271, 158] width 43 height 20
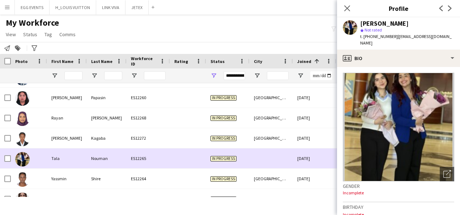
click at [285, 158] on div at bounding box center [271, 158] width 43 height 20
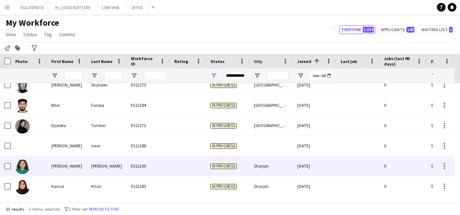
scroll to position [533, 0]
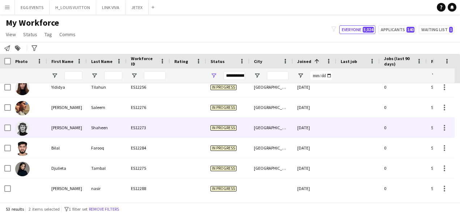
click at [305, 137] on div "[DATE]" at bounding box center [314, 128] width 43 height 20
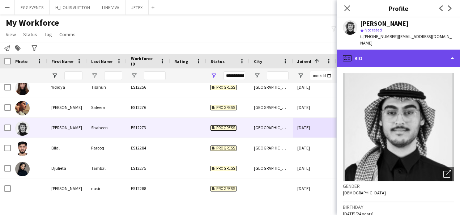
click at [425, 54] on div "profile Bio" at bounding box center [398, 58] width 123 height 17
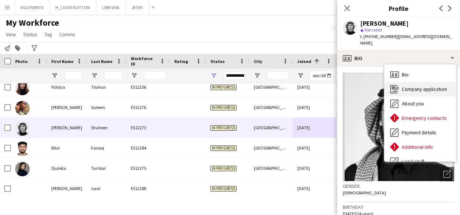
click at [402, 86] on span "Company application" at bounding box center [424, 89] width 45 height 7
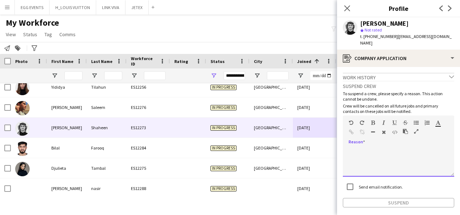
click at [372, 151] on div at bounding box center [398, 162] width 111 height 29
paste div
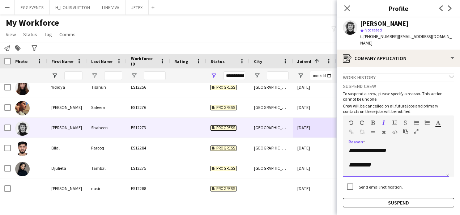
scroll to position [0, 0]
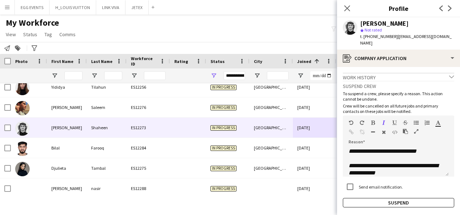
drag, startPoint x: 407, startPoint y: 21, endPoint x: 359, endPoint y: 24, distance: 48.5
click at [359, 24] on div "[PERSON_NAME] star Not rated t. [PHONE_NUMBER] | [EMAIL_ADDRESS][DOMAIN_NAME]" at bounding box center [398, 33] width 123 height 32
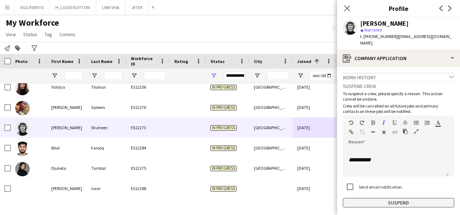
click at [353, 198] on button "Suspend" at bounding box center [398, 202] width 111 height 9
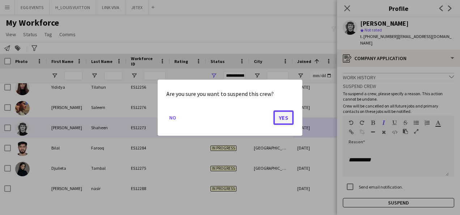
click at [281, 111] on button "Yes" at bounding box center [284, 117] width 20 height 14
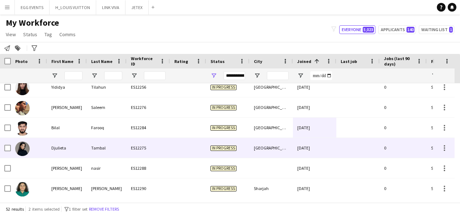
scroll to position [573, 0]
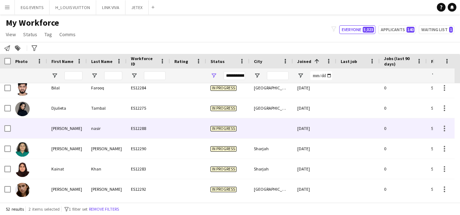
click at [310, 132] on div "[DATE]" at bounding box center [314, 128] width 43 height 20
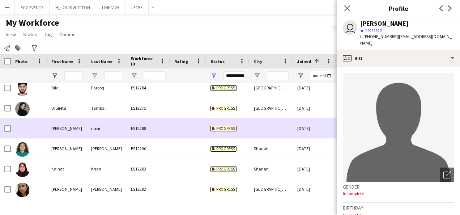
click at [310, 132] on div "[DATE]" at bounding box center [314, 128] width 43 height 20
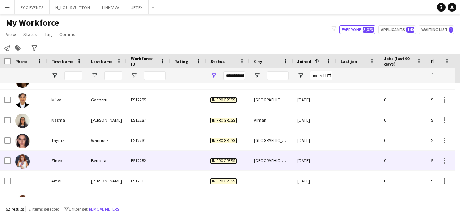
scroll to position [0, 0]
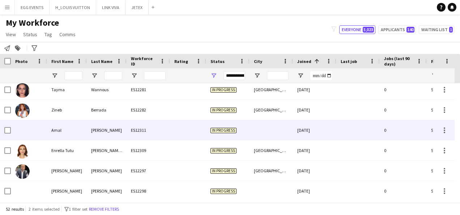
click at [315, 139] on div "[DATE]" at bounding box center [314, 130] width 43 height 20
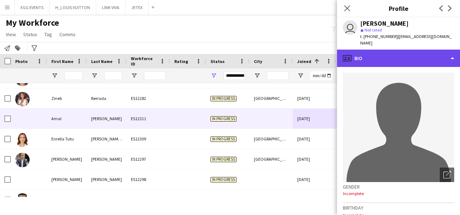
click at [395, 55] on div "profile Bio" at bounding box center [398, 58] width 123 height 17
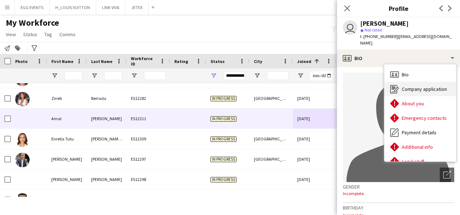
click at [396, 85] on icon "Company application" at bounding box center [394, 89] width 9 height 9
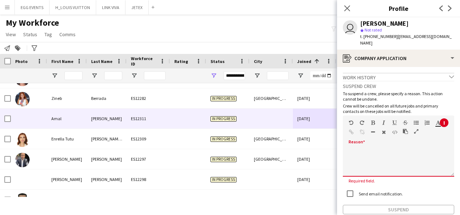
click at [391, 143] on div at bounding box center [398, 160] width 111 height 34
paste div
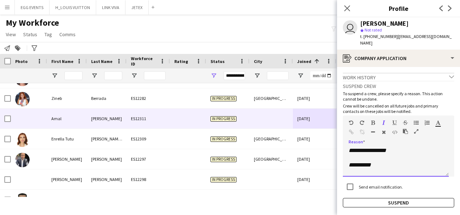
click at [390, 143] on span "**********" at bounding box center [391, 146] width 85 height 13
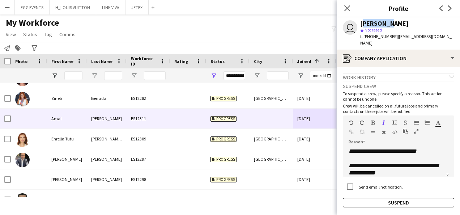
drag, startPoint x: 387, startPoint y: 20, endPoint x: 356, endPoint y: 24, distance: 31.7
click at [356, 24] on div "user [PERSON_NAME] star Not rated t. [PHONE_NUMBER] | [EMAIL_ADDRESS][DOMAIN_NA…" at bounding box center [398, 33] width 123 height 32
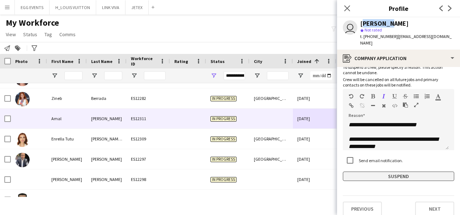
click at [361, 172] on button "Suspend" at bounding box center [398, 176] width 111 height 9
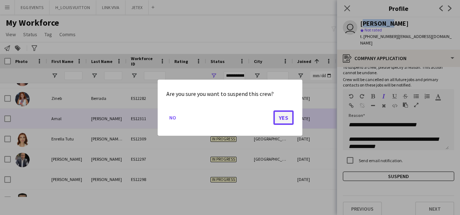
click at [286, 119] on button "Yes" at bounding box center [284, 117] width 20 height 14
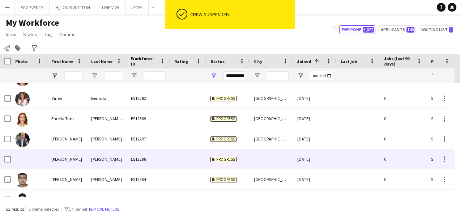
click at [297, 166] on div "[DATE]" at bounding box center [314, 159] width 43 height 20
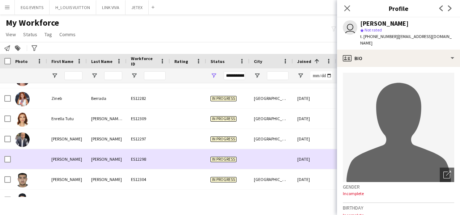
click at [297, 166] on div "[DATE]" at bounding box center [314, 159] width 43 height 20
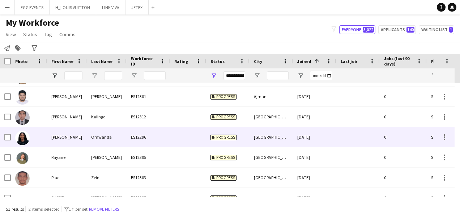
scroll to position [920, 0]
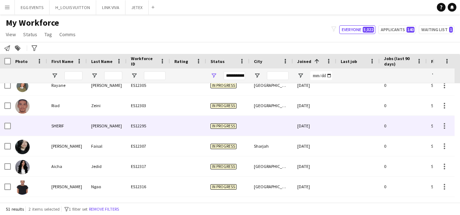
click at [318, 129] on div "[DATE]" at bounding box center [314, 126] width 43 height 20
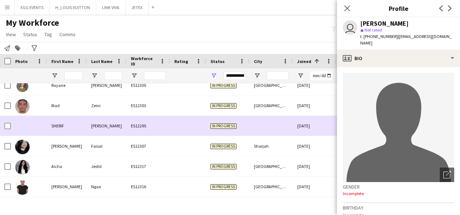
click at [318, 129] on div "[DATE]" at bounding box center [314, 126] width 43 height 20
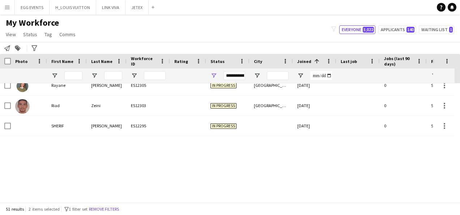
scroll to position [599, 0]
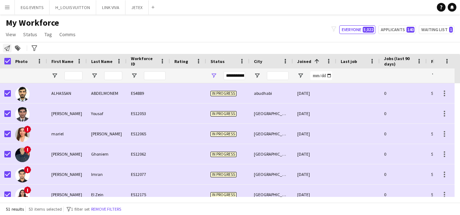
click at [7, 48] on icon at bounding box center [7, 48] width 6 height 6
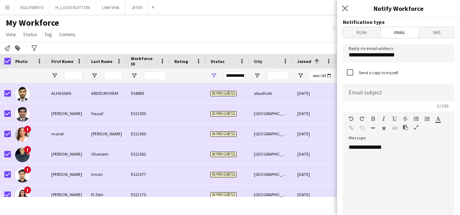
click at [401, 35] on span "Email" at bounding box center [400, 32] width 38 height 11
click at [382, 90] on input at bounding box center [398, 93] width 111 height 18
type input "**********"
click at [402, 145] on div "**********" at bounding box center [396, 187] width 106 height 87
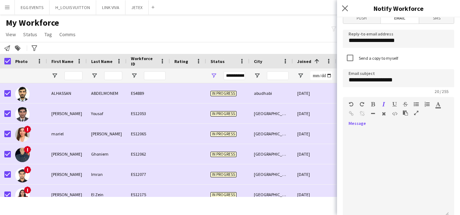
scroll to position [249, 0]
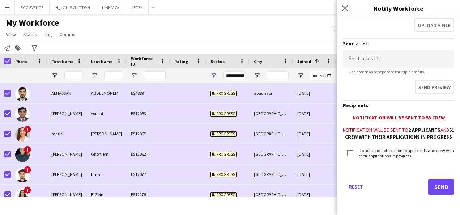
click at [419, 184] on div "Reset Send" at bounding box center [398, 189] width 111 height 51
click at [428, 186] on button "Send" at bounding box center [441, 187] width 26 height 16
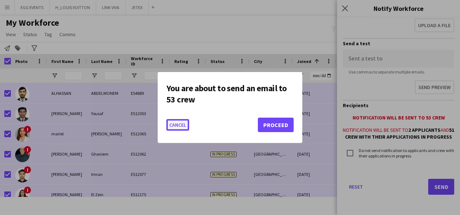
click at [182, 124] on button "Cancel" at bounding box center [177, 125] width 23 height 12
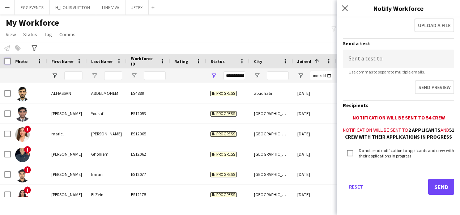
scroll to position [242, 0]
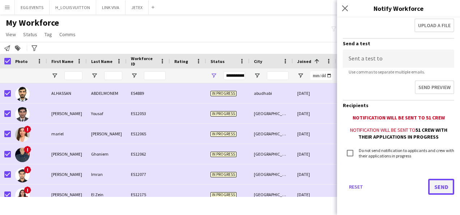
click at [433, 186] on button "Send" at bounding box center [441, 187] width 26 height 16
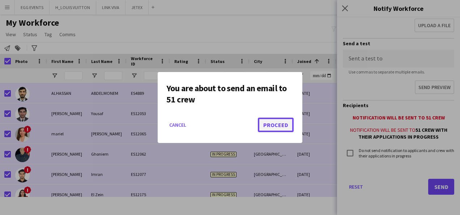
click at [286, 122] on button "Proceed" at bounding box center [276, 125] width 36 height 14
